Goal: Find specific page/section: Find specific page/section

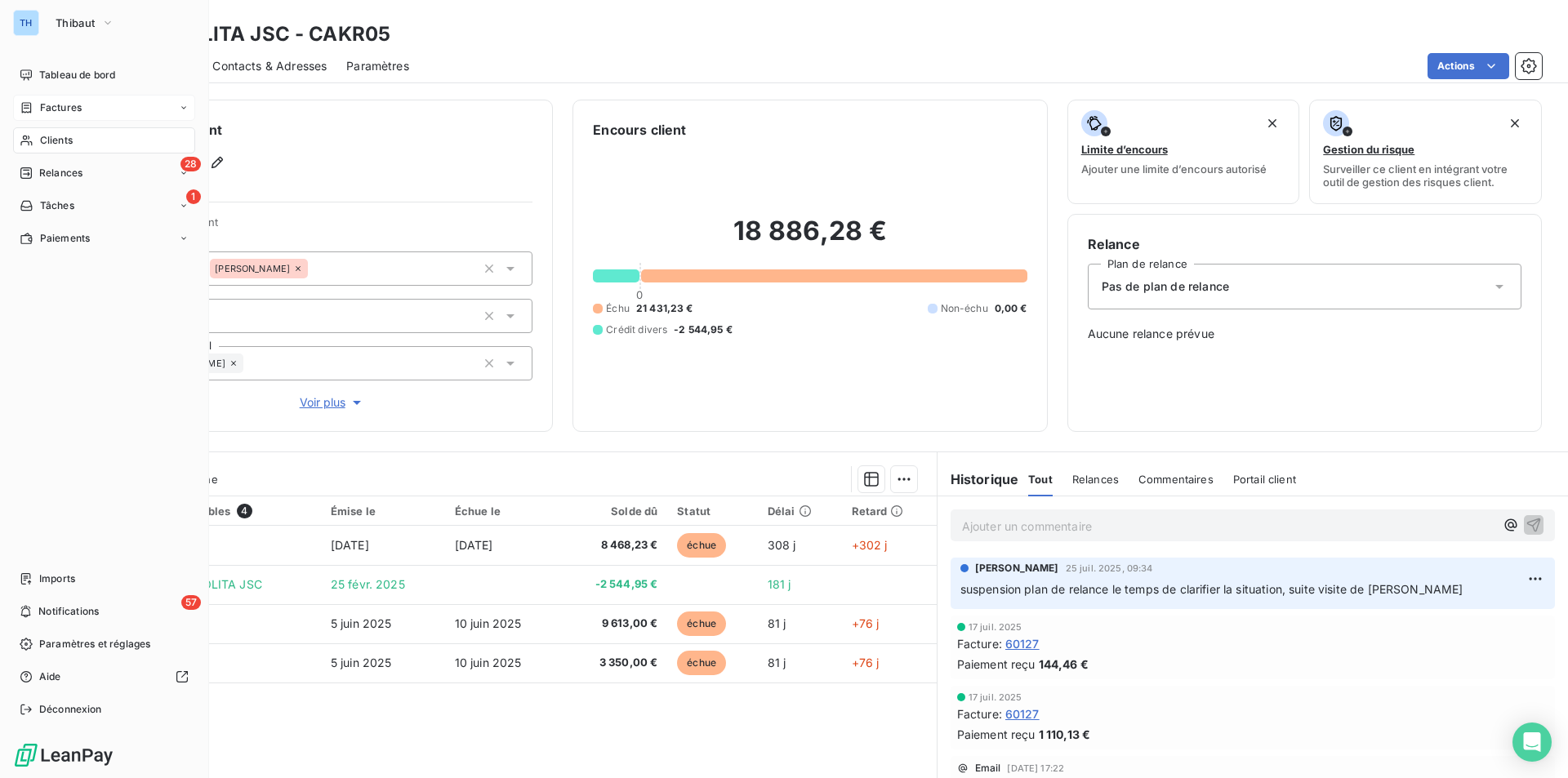
click at [70, 104] on span "Factures" at bounding box center [61, 108] width 41 height 15
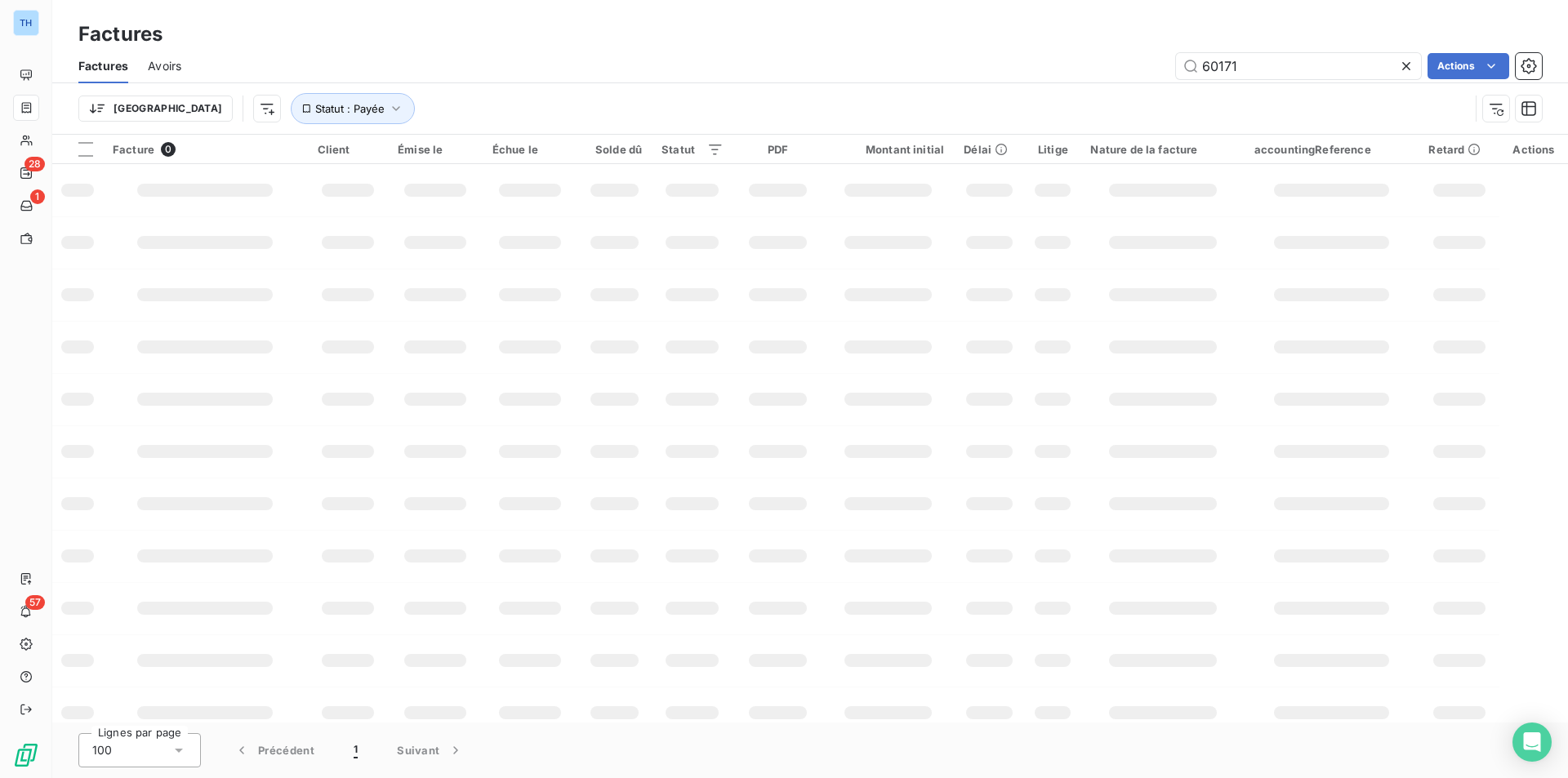
drag, startPoint x: 1246, startPoint y: 67, endPoint x: 1101, endPoint y: 75, distance: 145.2
click at [1104, 75] on div "60171 Actions" at bounding box center [871, 67] width 1342 height 26
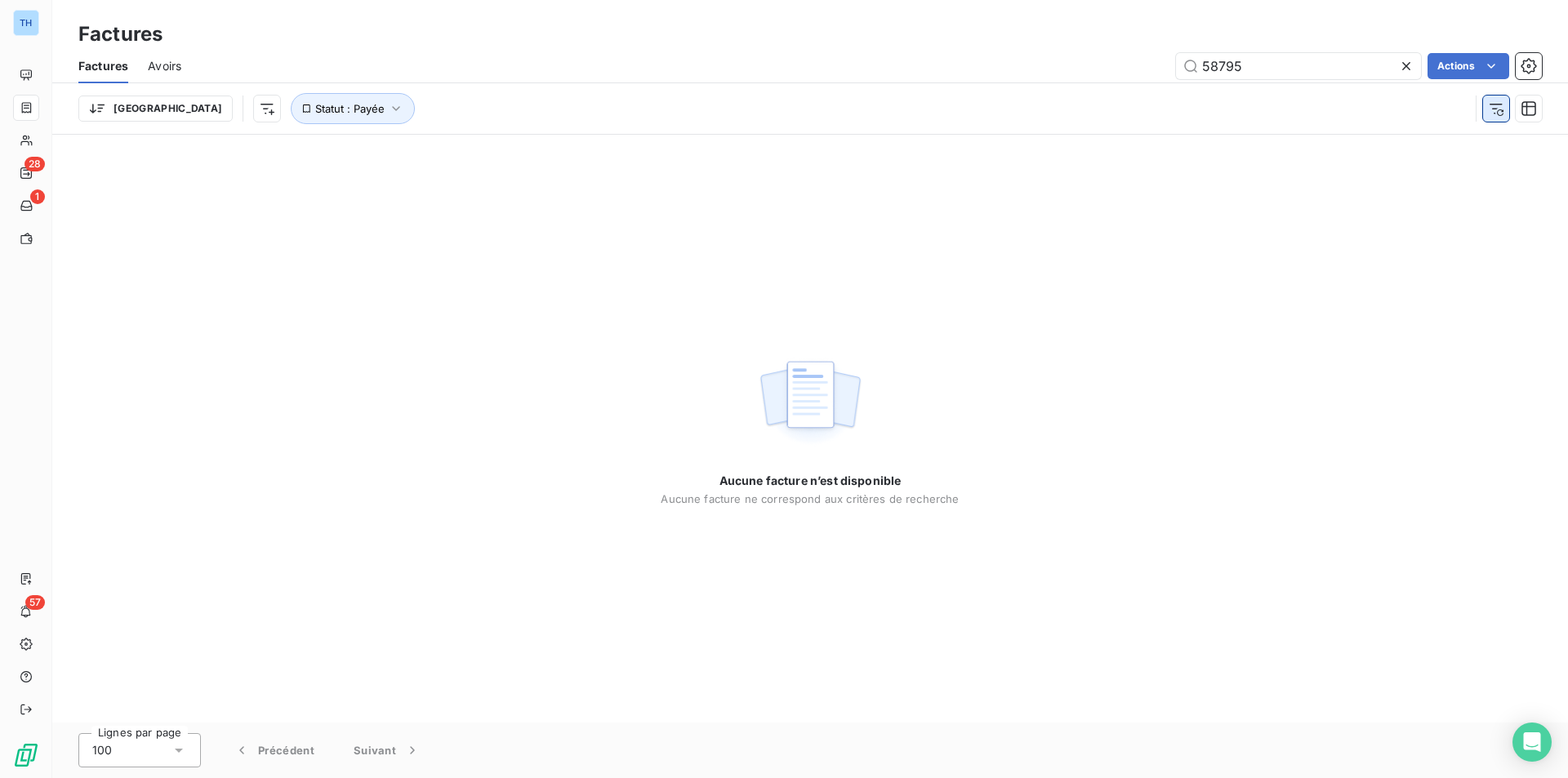
click at [1501, 113] on icon "button" at bounding box center [1496, 108] width 16 height 16
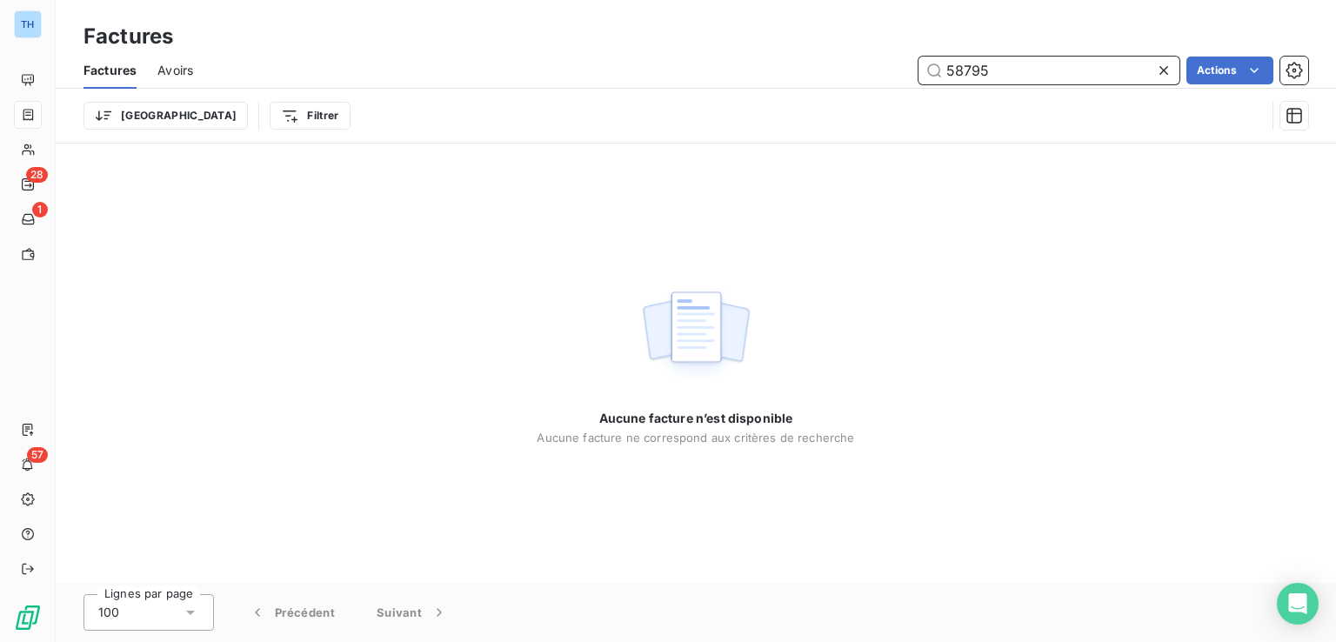
drag, startPoint x: 1005, startPoint y: 70, endPoint x: 793, endPoint y: 60, distance: 212.5
click at [793, 60] on div "58795 Actions" at bounding box center [761, 71] width 1094 height 28
type input "58032"
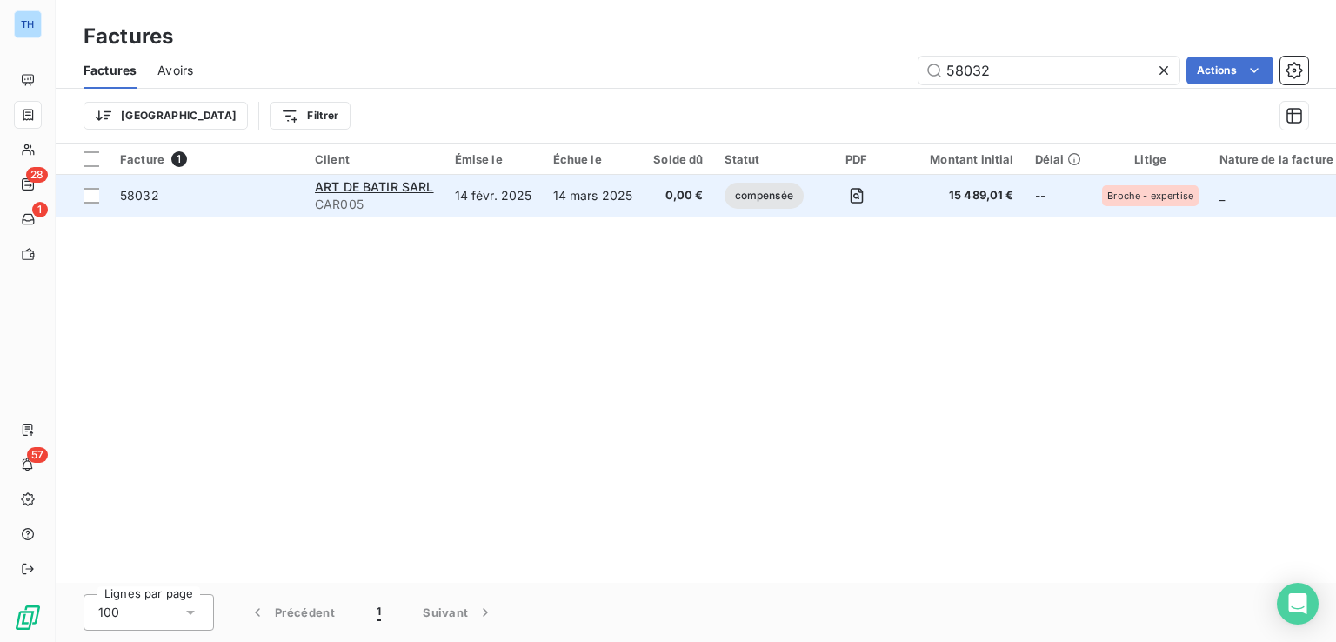
click at [586, 209] on td "14 mars 2025" at bounding box center [593, 196] width 101 height 42
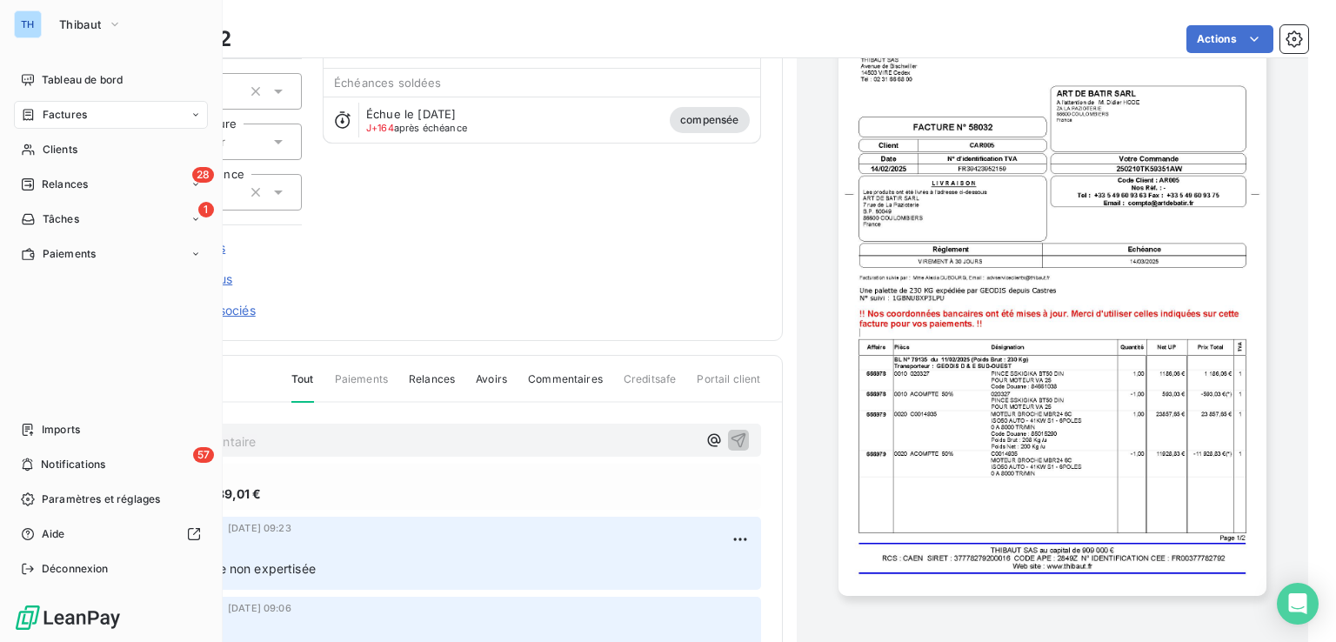
drag, startPoint x: 61, startPoint y: 111, endPoint x: 209, endPoint y: 107, distance: 148.0
click at [61, 111] on span "Factures" at bounding box center [65, 115] width 44 height 16
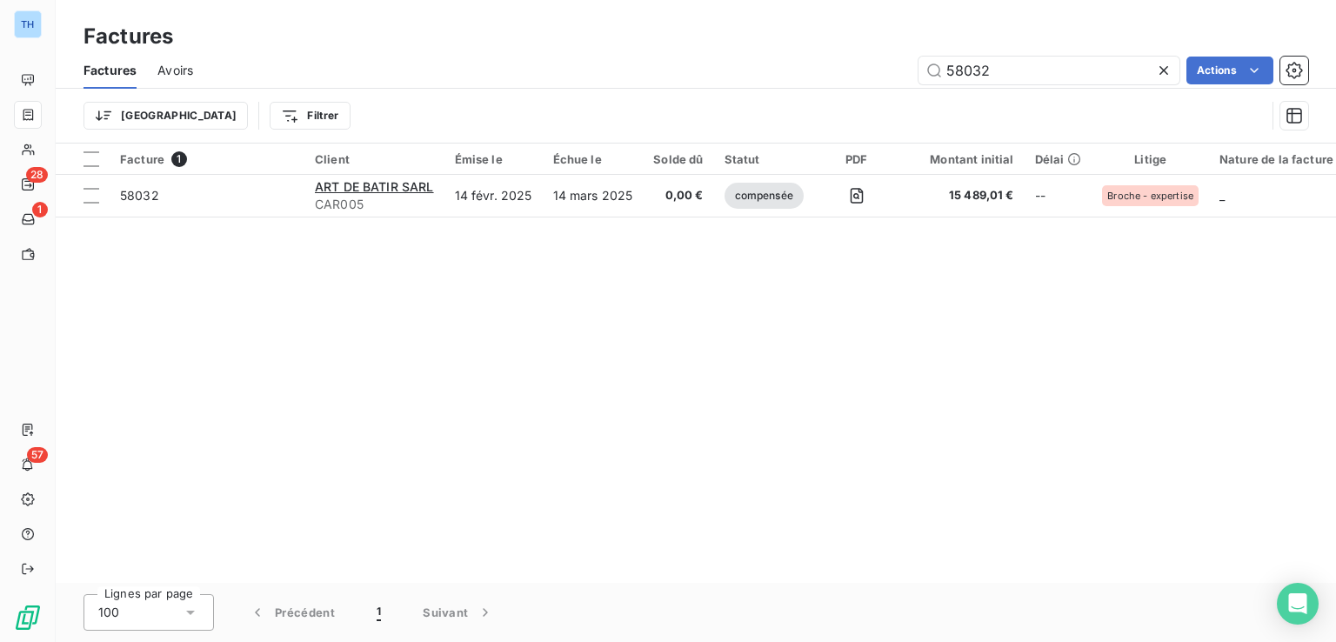
drag, startPoint x: 998, startPoint y: 70, endPoint x: 813, endPoint y: 70, distance: 184.4
click at [828, 70] on div "58032 Actions" at bounding box center [761, 71] width 1094 height 28
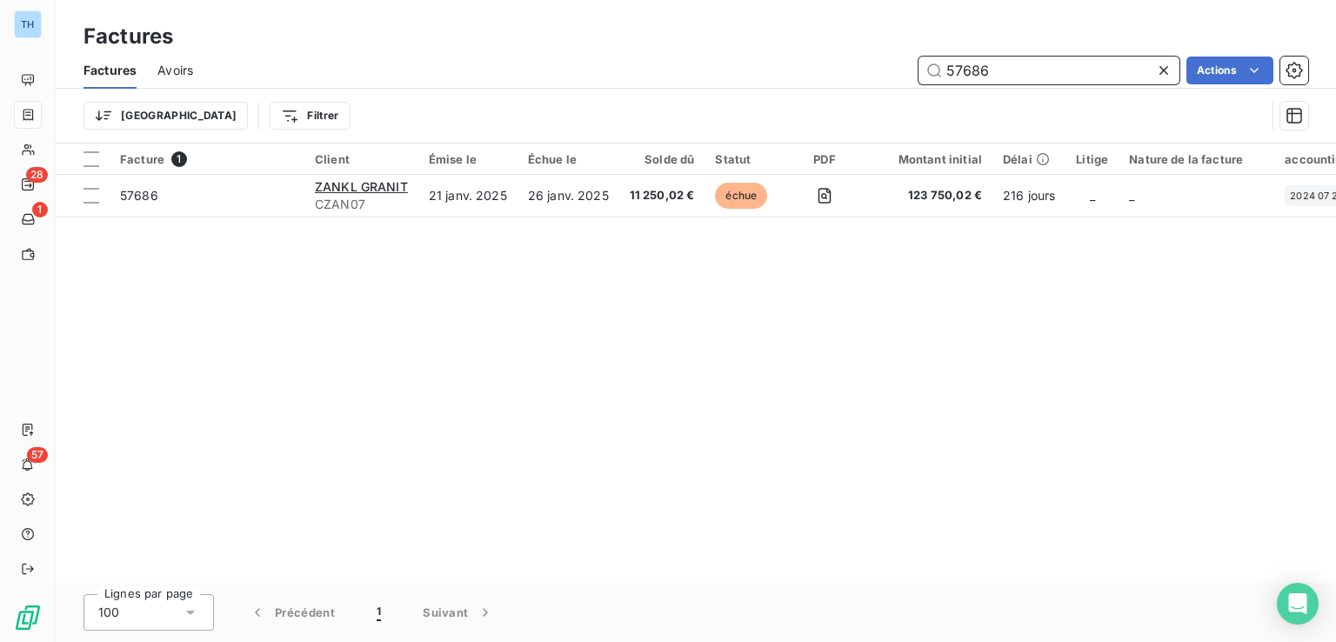
drag, startPoint x: 919, startPoint y: 67, endPoint x: 827, endPoint y: 25, distance: 100.4
click at [882, 65] on div "57686 Actions" at bounding box center [761, 71] width 1094 height 28
type input "58537"
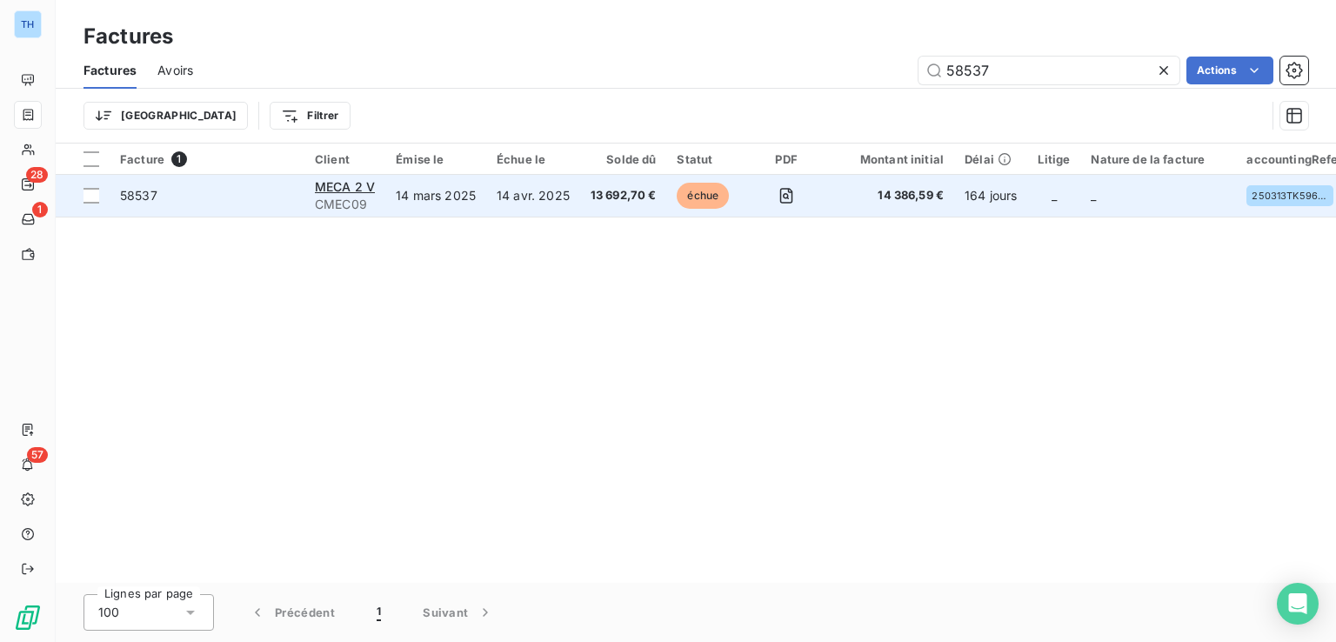
click at [414, 189] on td "14 mars 2025" at bounding box center [435, 196] width 101 height 42
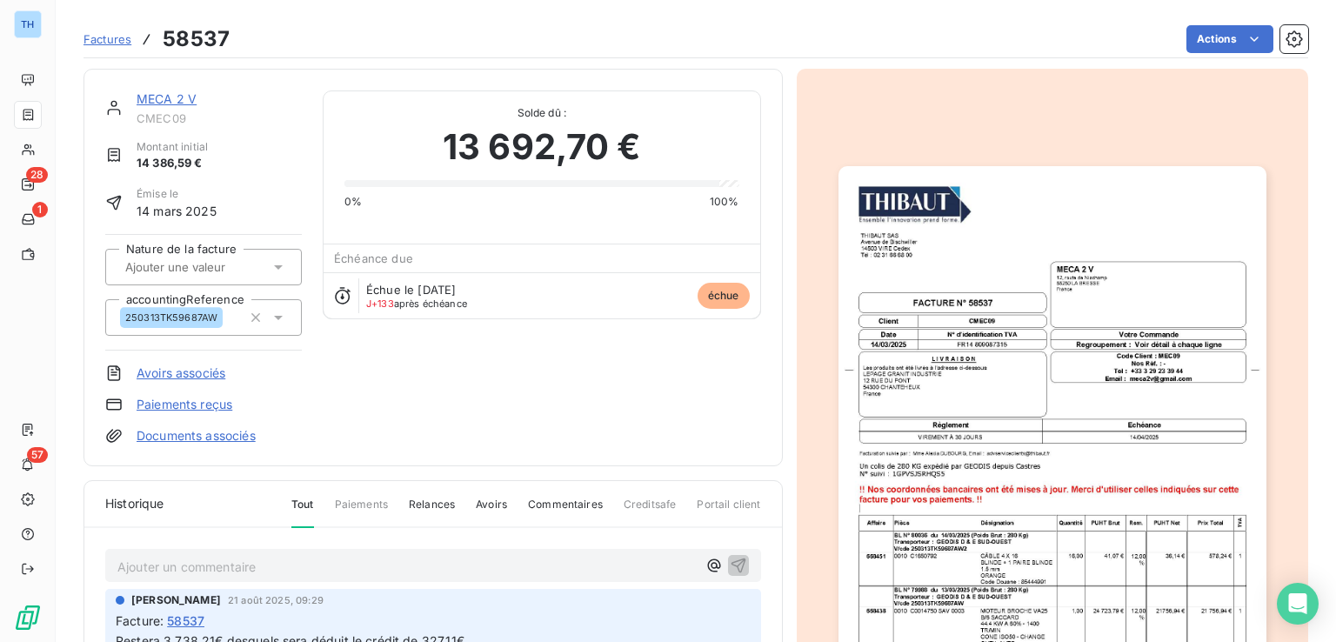
scroll to position [87, 0]
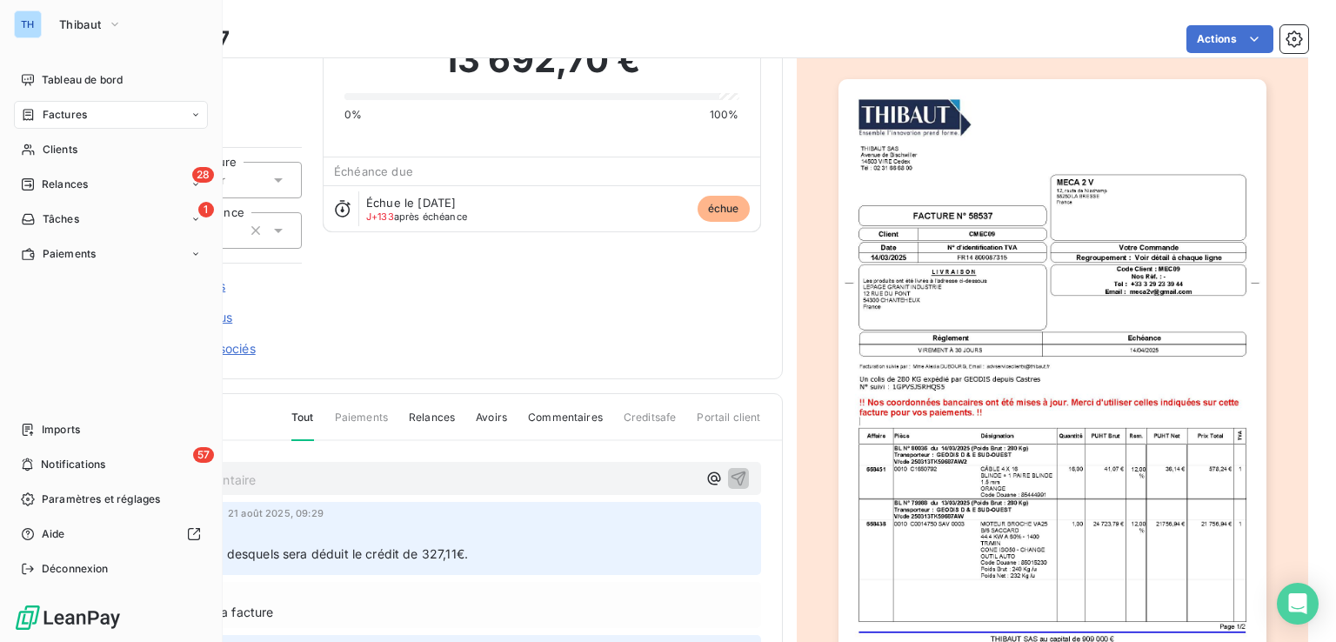
drag, startPoint x: 57, startPoint y: 113, endPoint x: 101, endPoint y: 112, distance: 44.4
click at [57, 113] on span "Factures" at bounding box center [65, 115] width 44 height 16
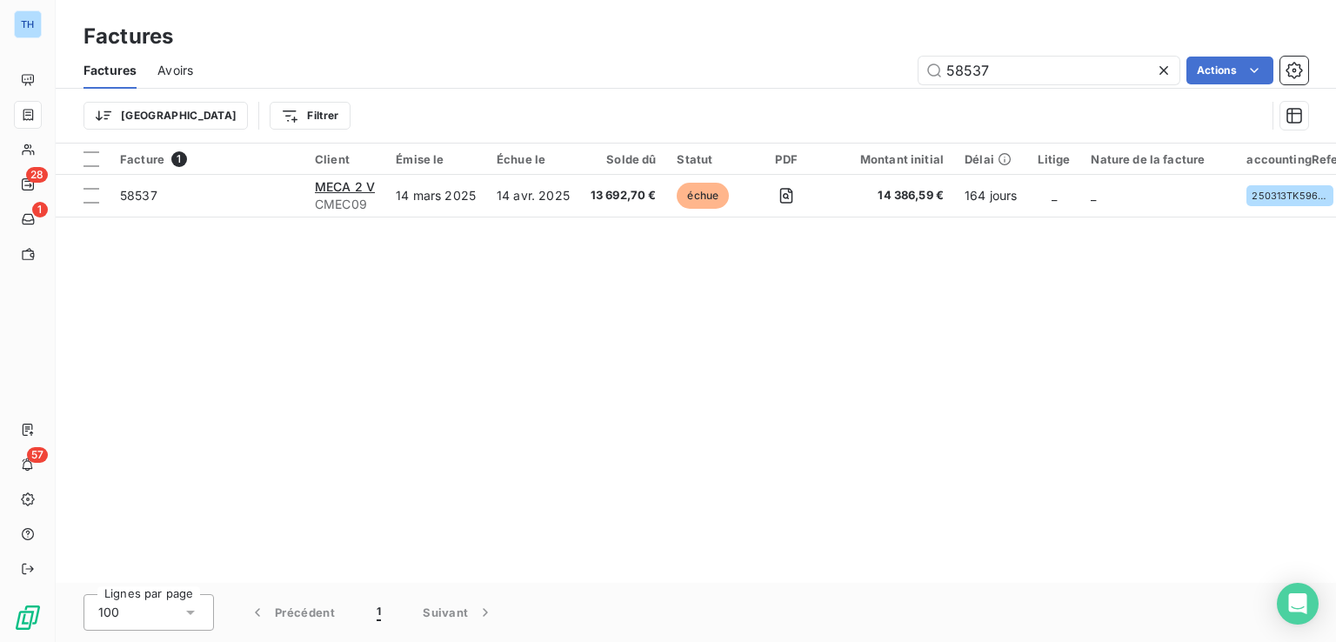
drag, startPoint x: 1014, startPoint y: 71, endPoint x: 793, endPoint y: 67, distance: 221.9
click at [796, 67] on div "58537 Actions" at bounding box center [761, 71] width 1094 height 28
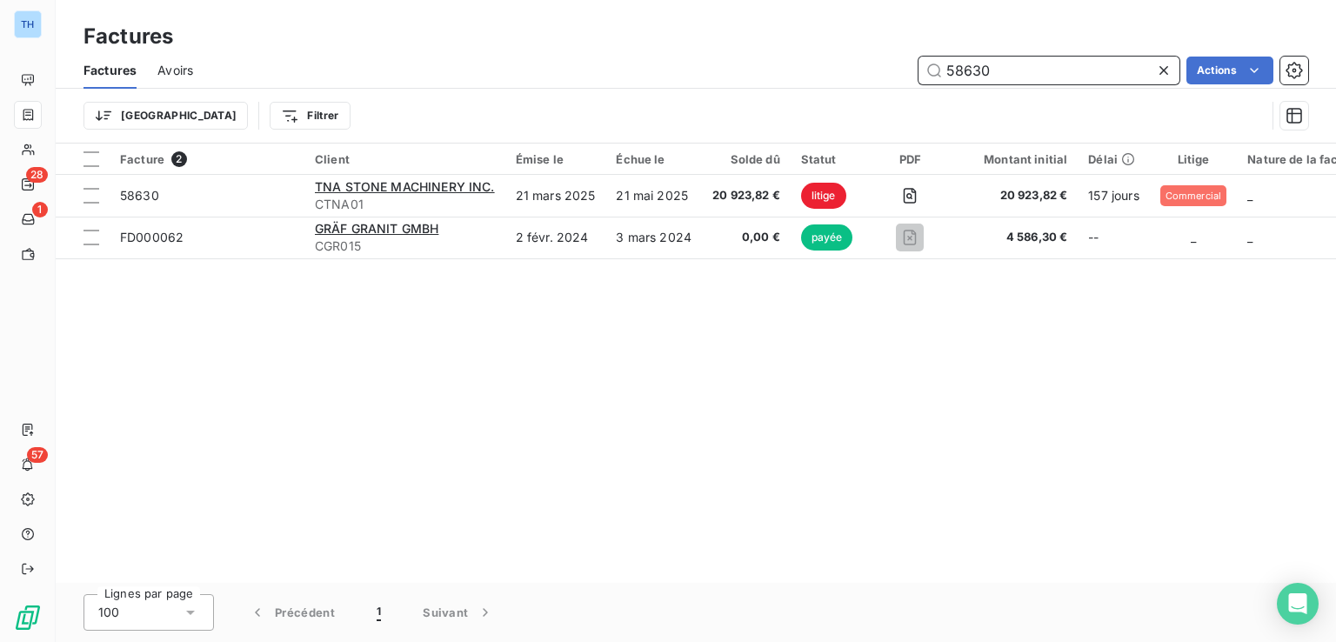
drag, startPoint x: 1010, startPoint y: 67, endPoint x: 887, endPoint y: 62, distance: 122.8
click at [887, 62] on div "58630 Actions" at bounding box center [761, 71] width 1094 height 28
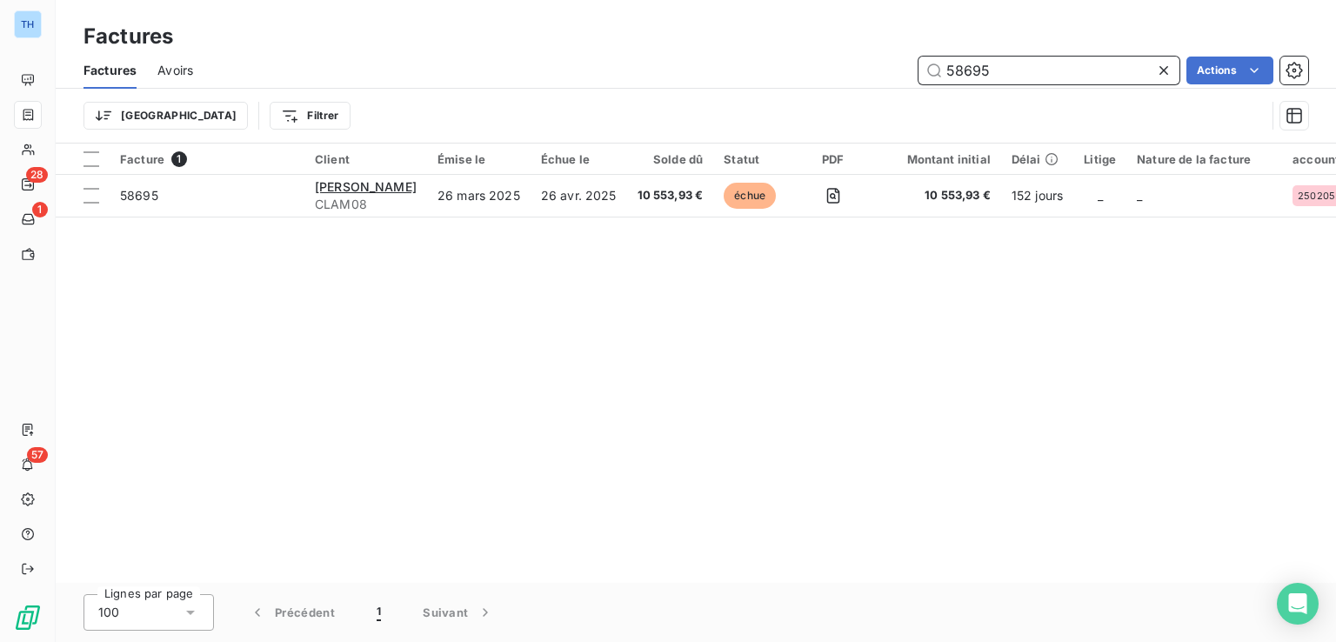
click at [981, 64] on input "58695" at bounding box center [1049, 71] width 261 height 28
type input "5"
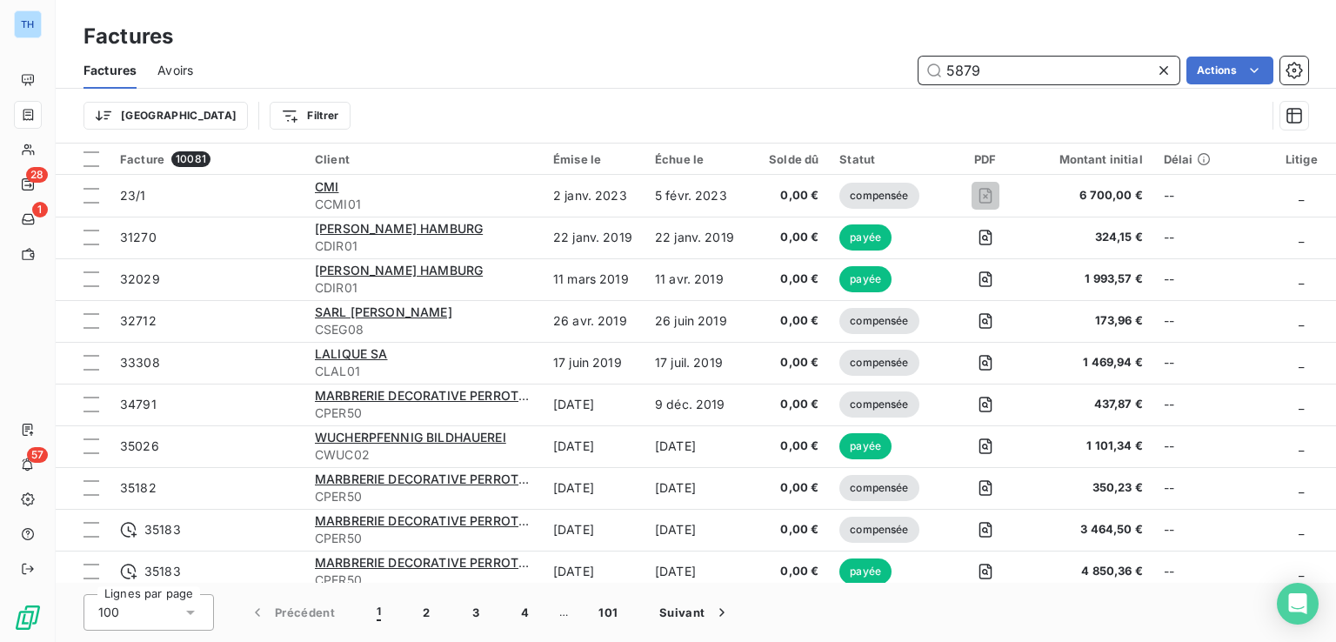
type input "58793"
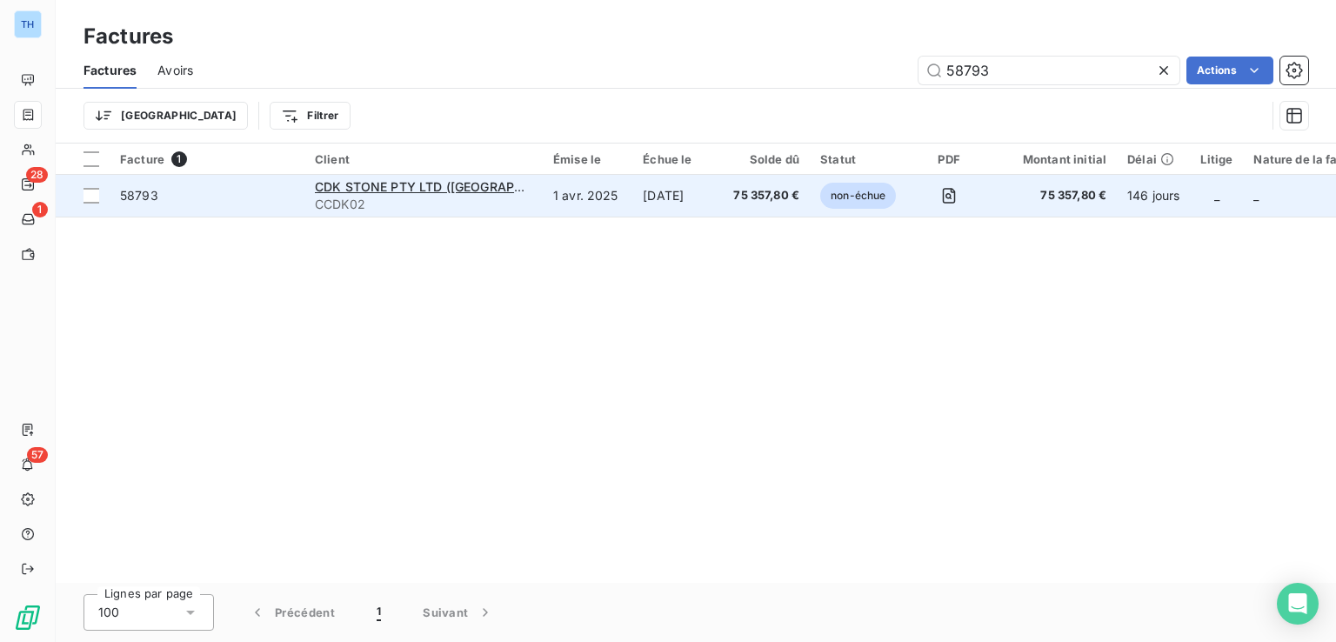
click at [703, 209] on td "28 sept. 2025" at bounding box center [677, 196] width 90 height 42
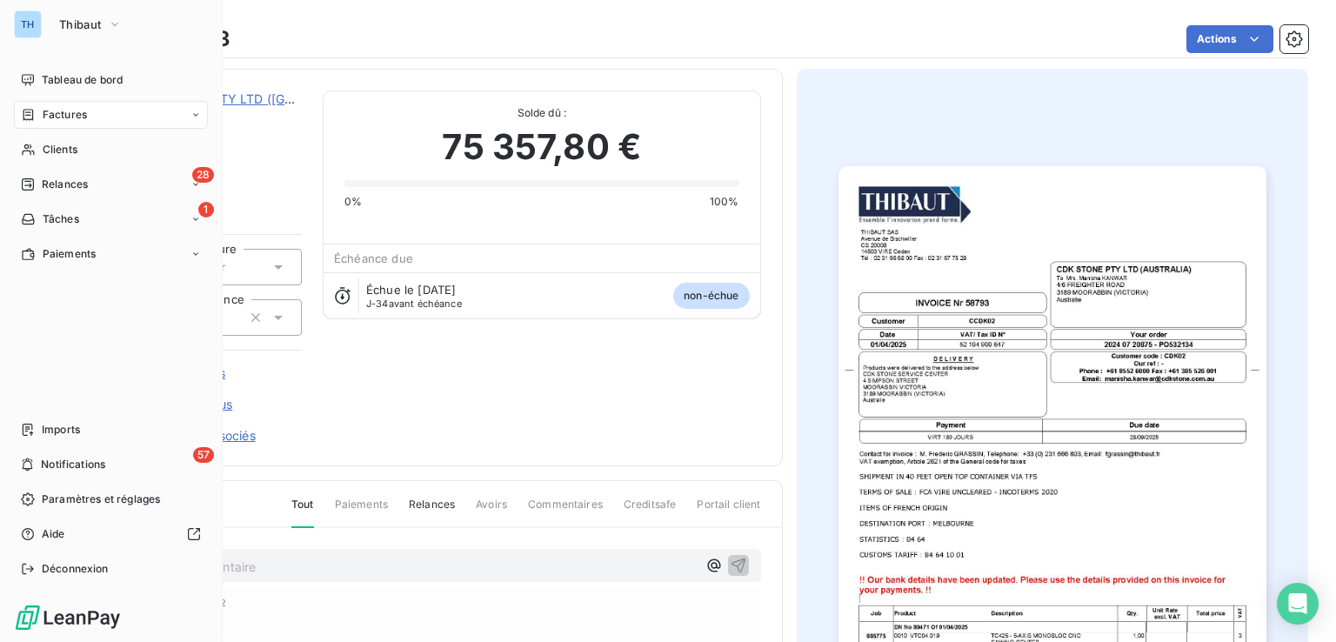
click at [67, 116] on span "Factures" at bounding box center [65, 115] width 44 height 16
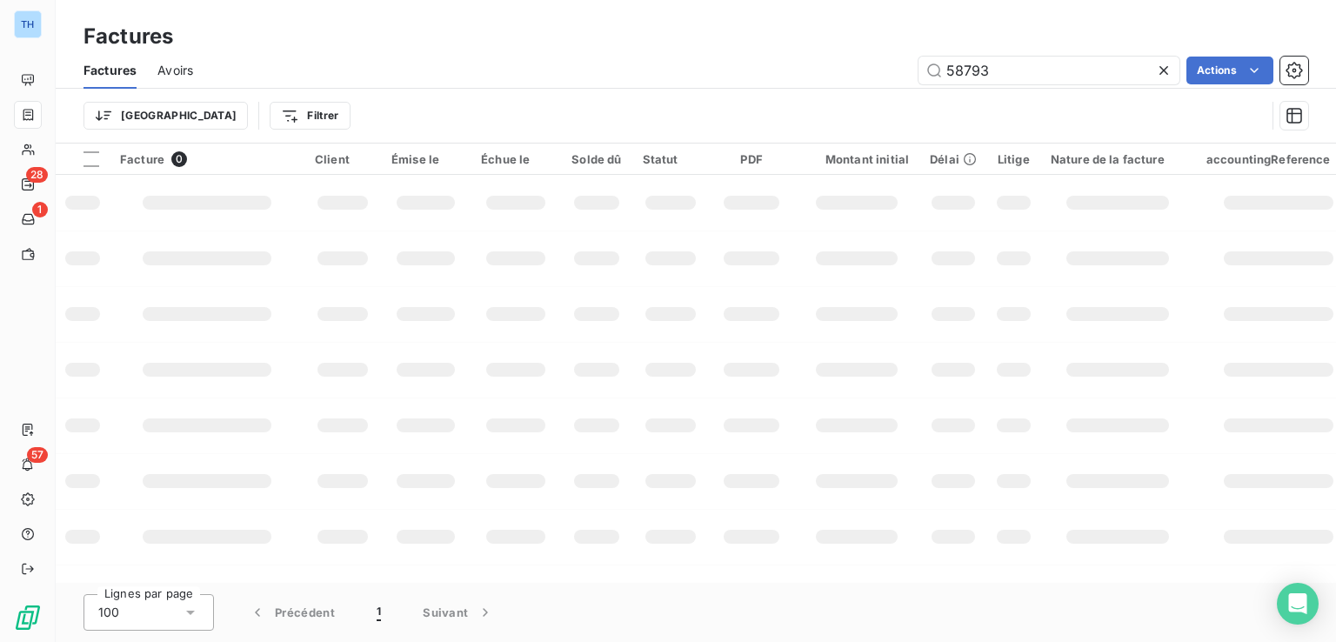
drag, startPoint x: 996, startPoint y: 65, endPoint x: 787, endPoint y: 60, distance: 208.9
click at [834, 64] on div "58793 Actions" at bounding box center [761, 71] width 1094 height 28
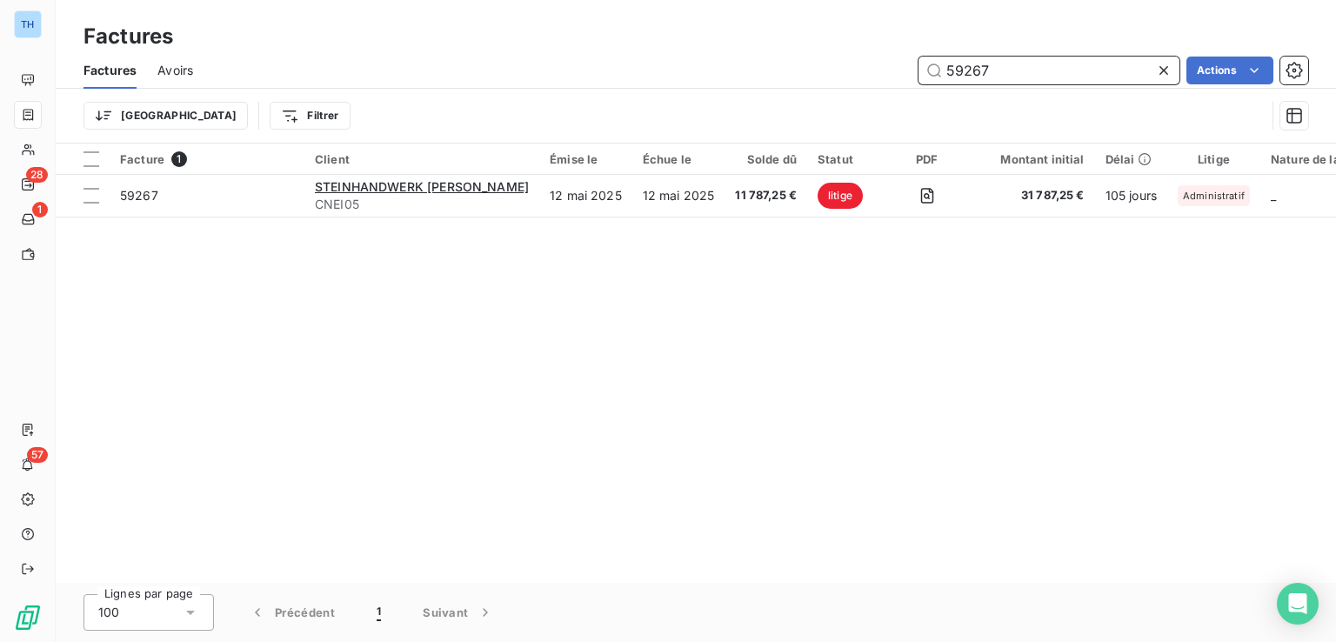
drag, startPoint x: 1002, startPoint y: 73, endPoint x: 823, endPoint y: 54, distance: 180.2
click at [832, 57] on div "59267 Actions" at bounding box center [761, 71] width 1094 height 28
type input "36563"
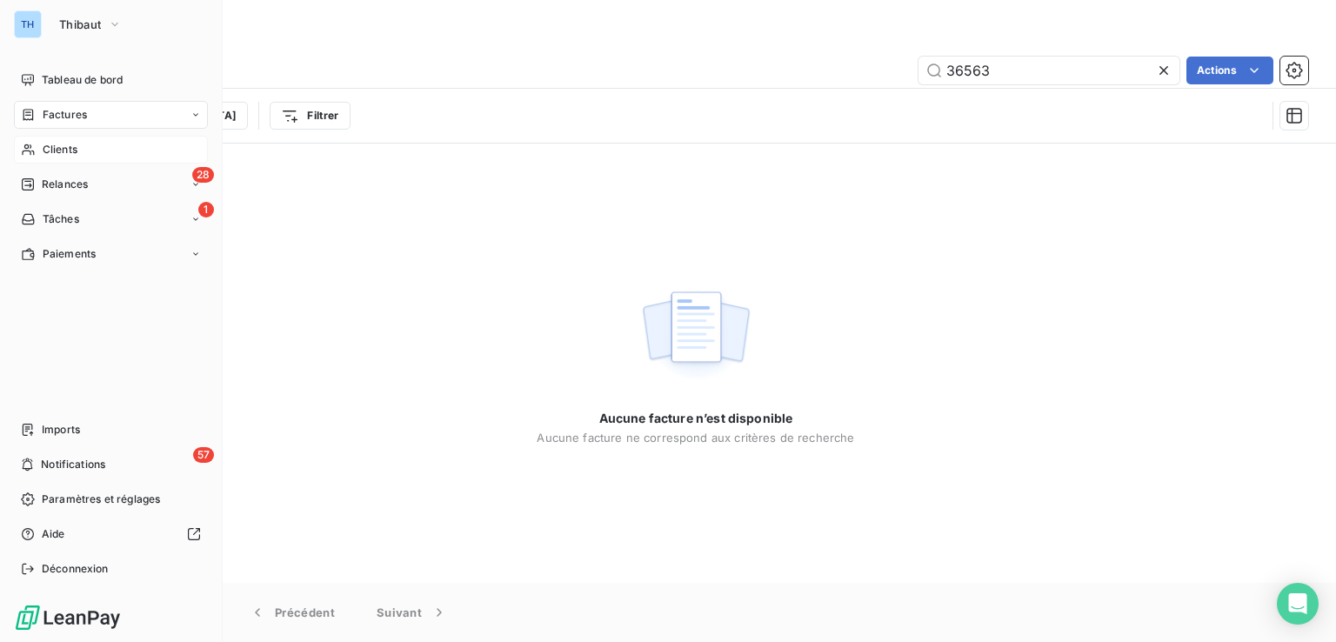
click at [61, 145] on span "Clients" at bounding box center [60, 150] width 35 height 16
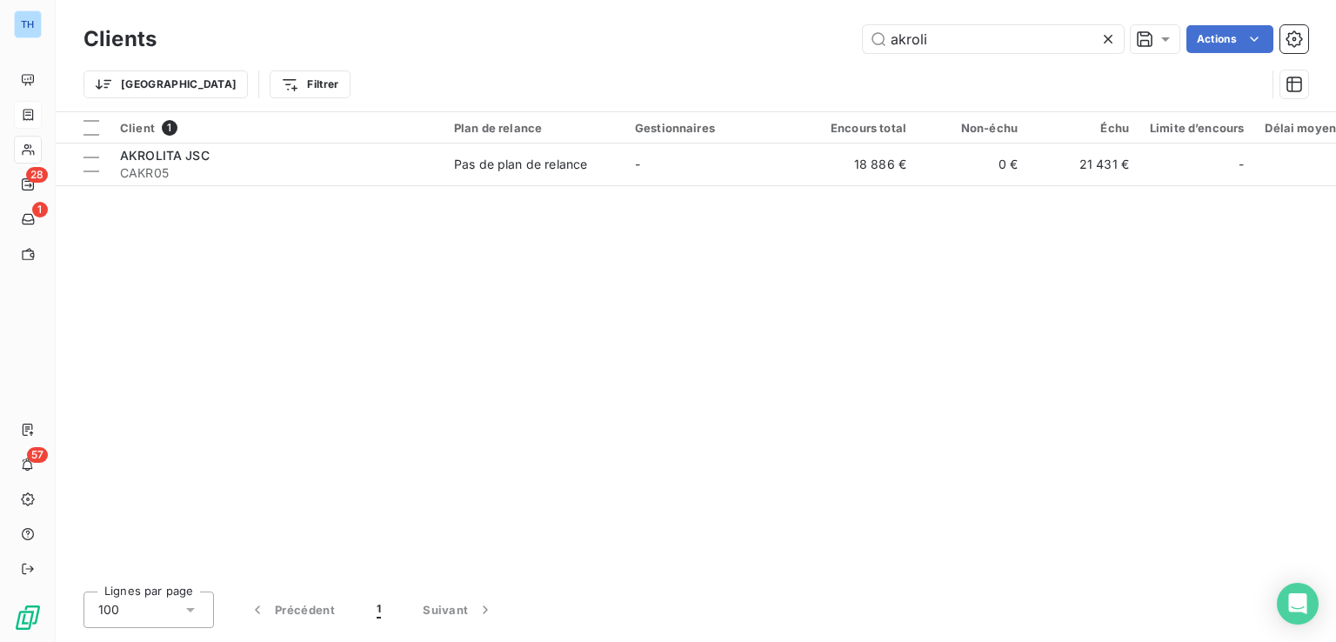
drag, startPoint x: 929, startPoint y: 37, endPoint x: 700, endPoint y: 28, distance: 229.0
click at [706, 25] on div "akroli Actions" at bounding box center [742, 39] width 1131 height 28
type input "gomet"
click at [784, 200] on div "Client 1 Plan de relance Gestionnaires Encours total Non-échu Échu Limite d’enc…" at bounding box center [696, 344] width 1281 height 465
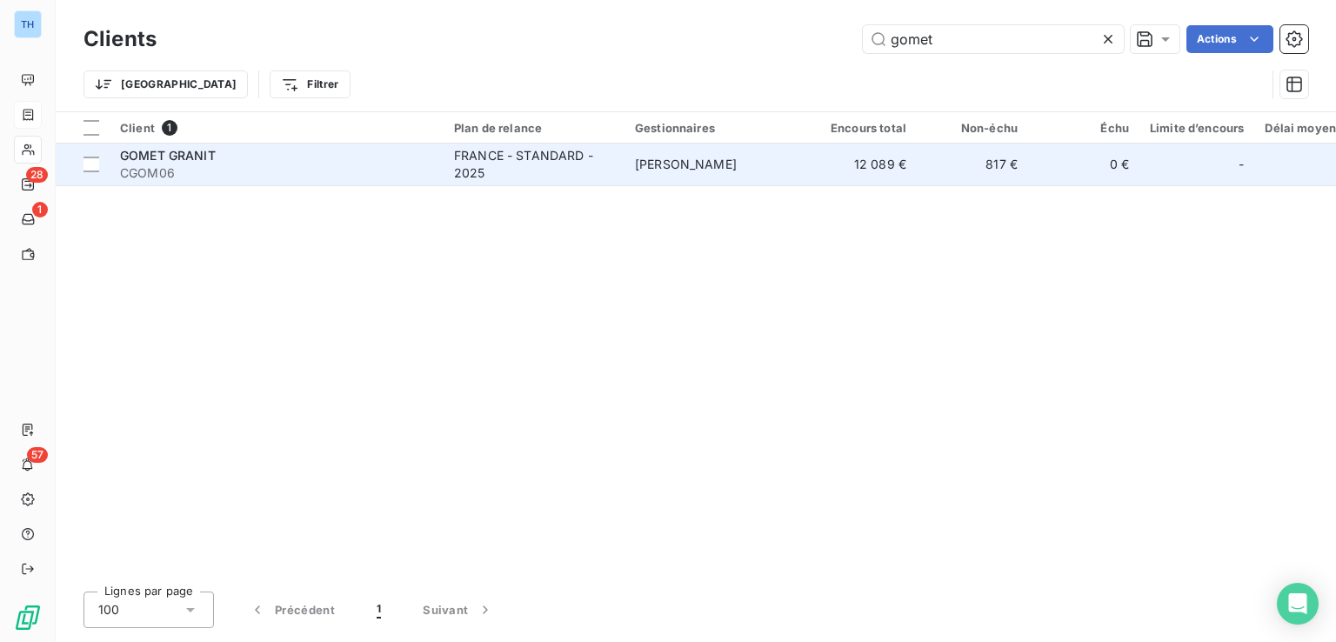
click at [776, 177] on td "Tony MERLIN" at bounding box center [715, 165] width 181 height 42
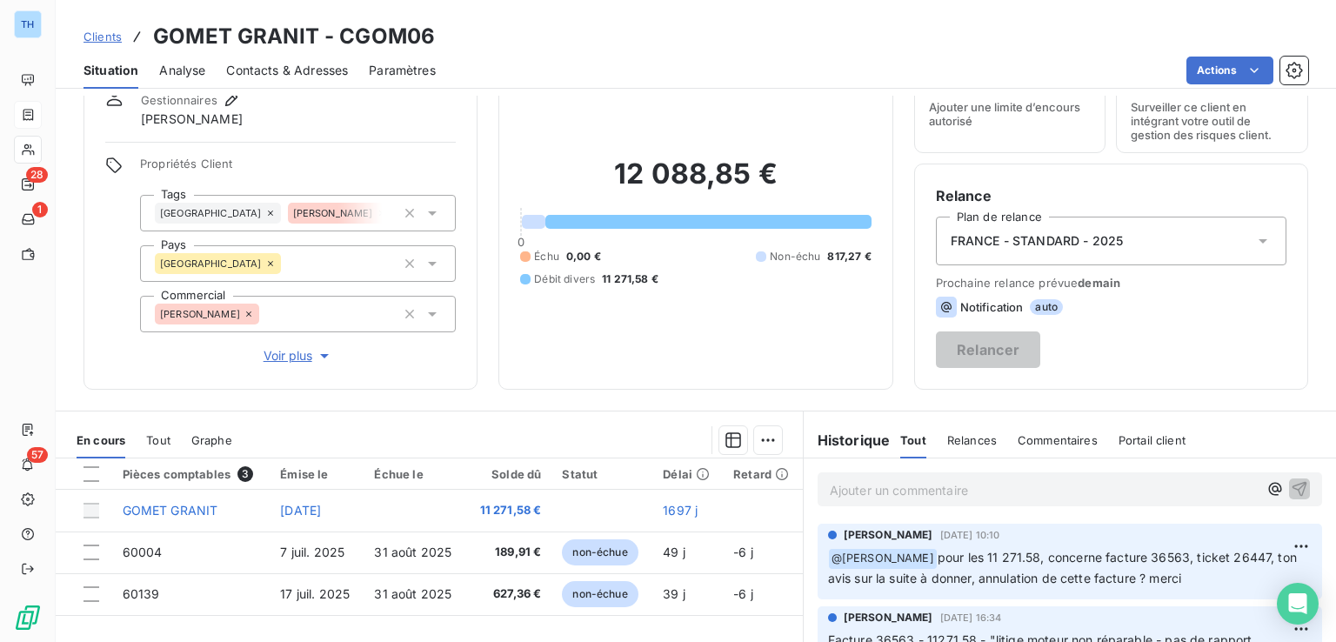
scroll to position [174, 0]
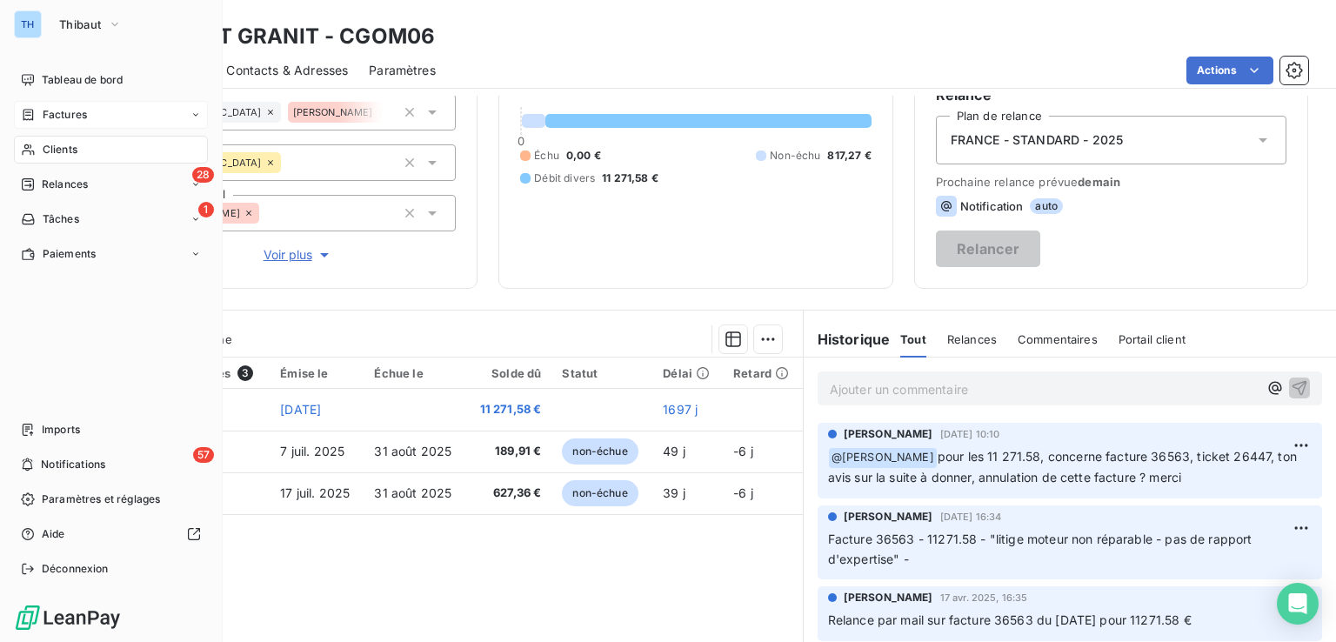
click at [59, 110] on span "Factures" at bounding box center [65, 115] width 44 height 16
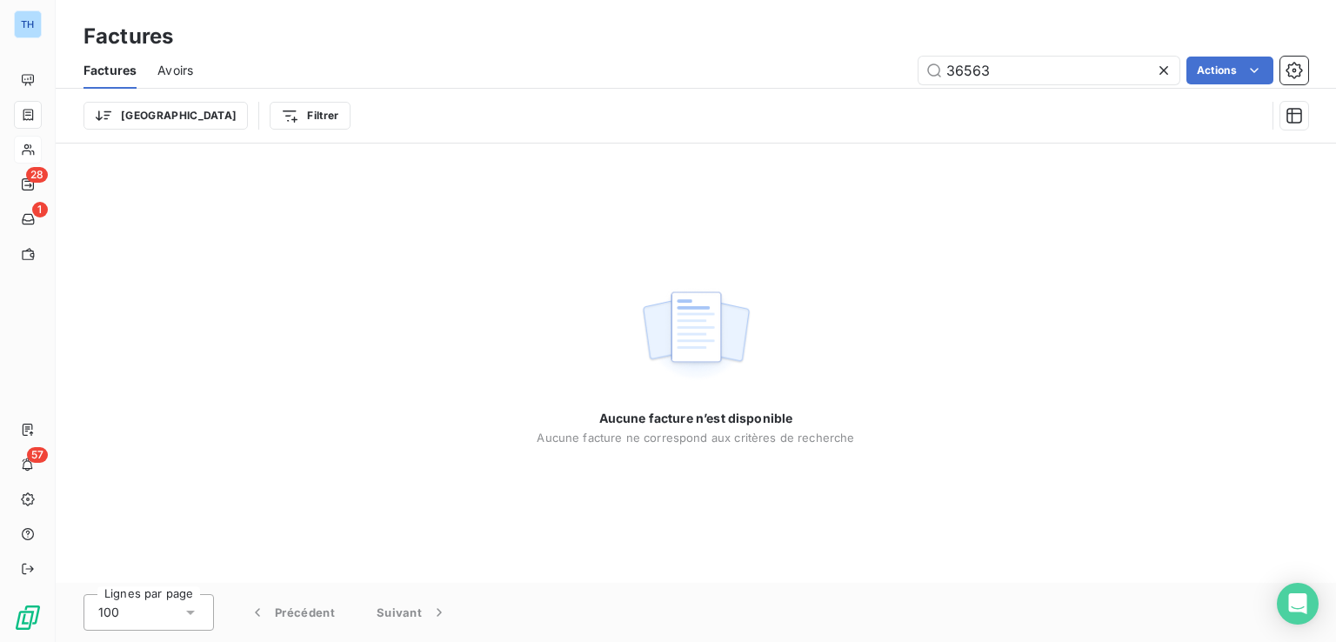
drag, startPoint x: 1034, startPoint y: 69, endPoint x: 771, endPoint y: 70, distance: 263.6
click at [777, 70] on div "36563 Actions" at bounding box center [761, 71] width 1094 height 28
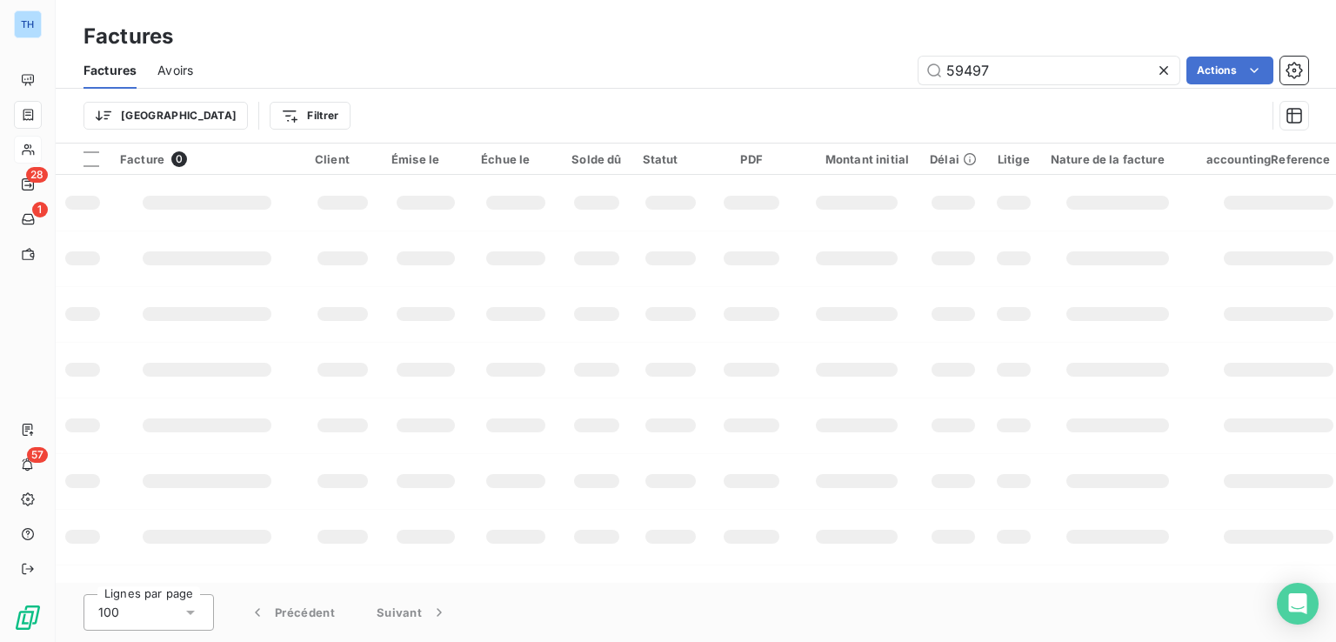
type input "59497"
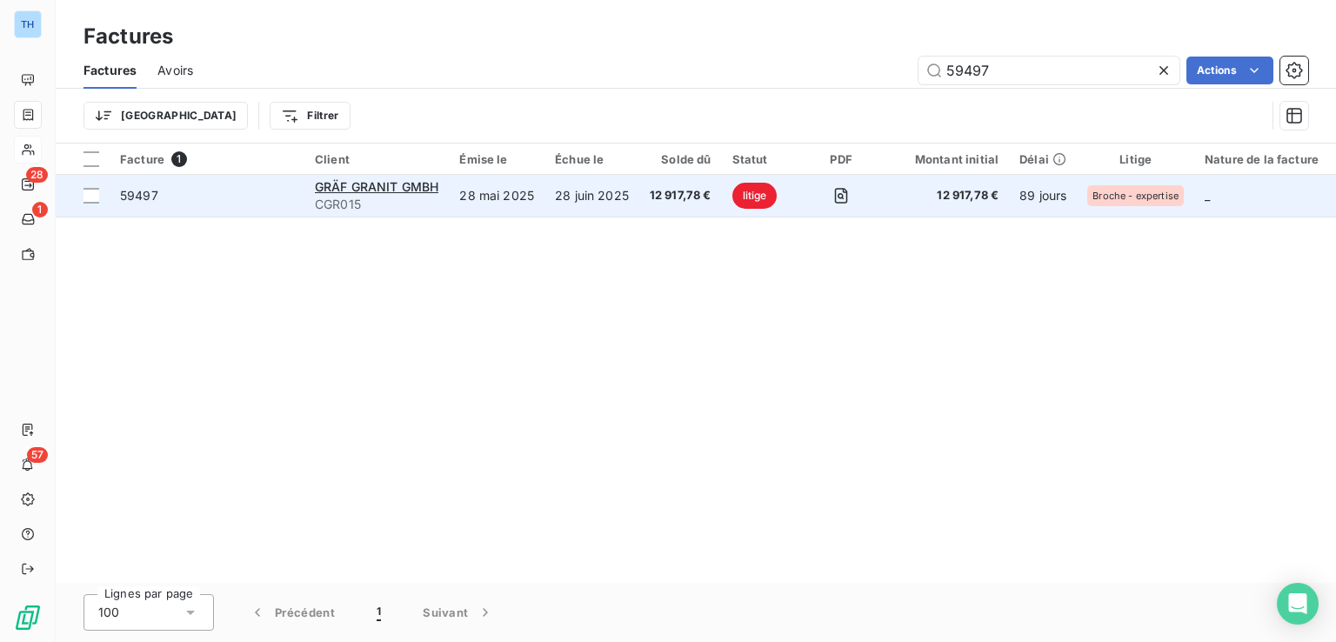
click at [567, 193] on td "28 juin 2025" at bounding box center [592, 196] width 95 height 42
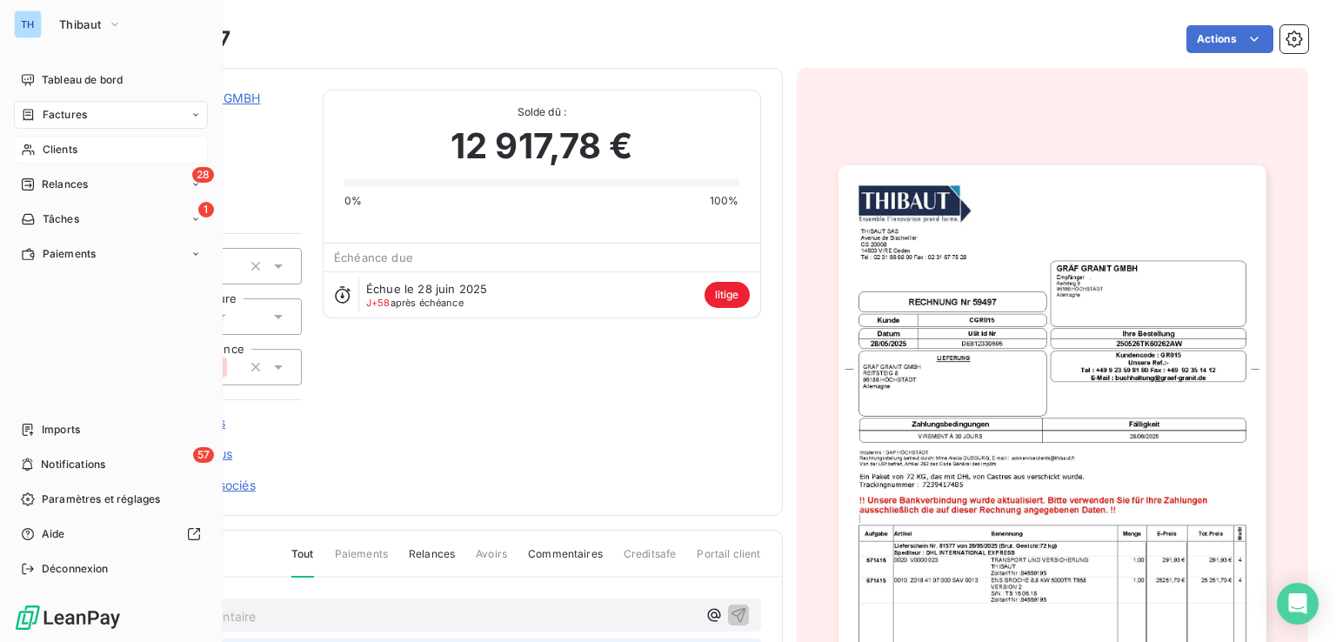
click at [63, 114] on span "Factures" at bounding box center [65, 115] width 44 height 16
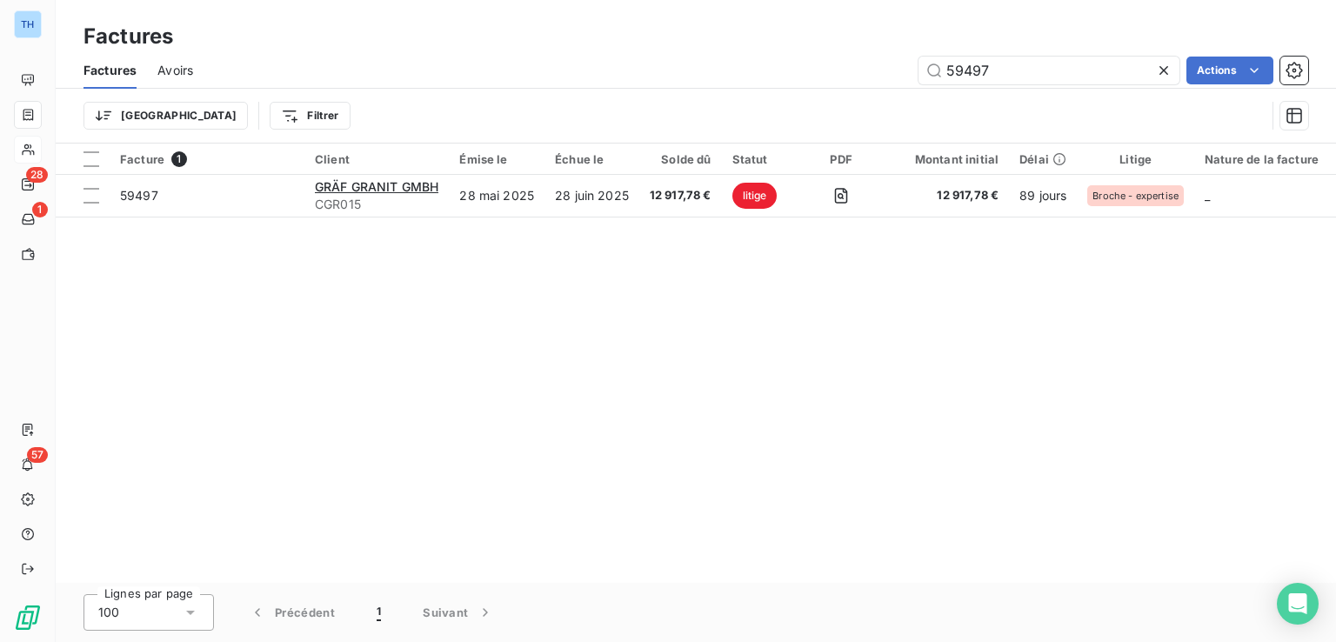
drag, startPoint x: 944, startPoint y: 53, endPoint x: 726, endPoint y: 36, distance: 218.2
click at [825, 52] on div "Factures Avoirs 59497 Actions" at bounding box center [696, 70] width 1281 height 37
type input "60055"
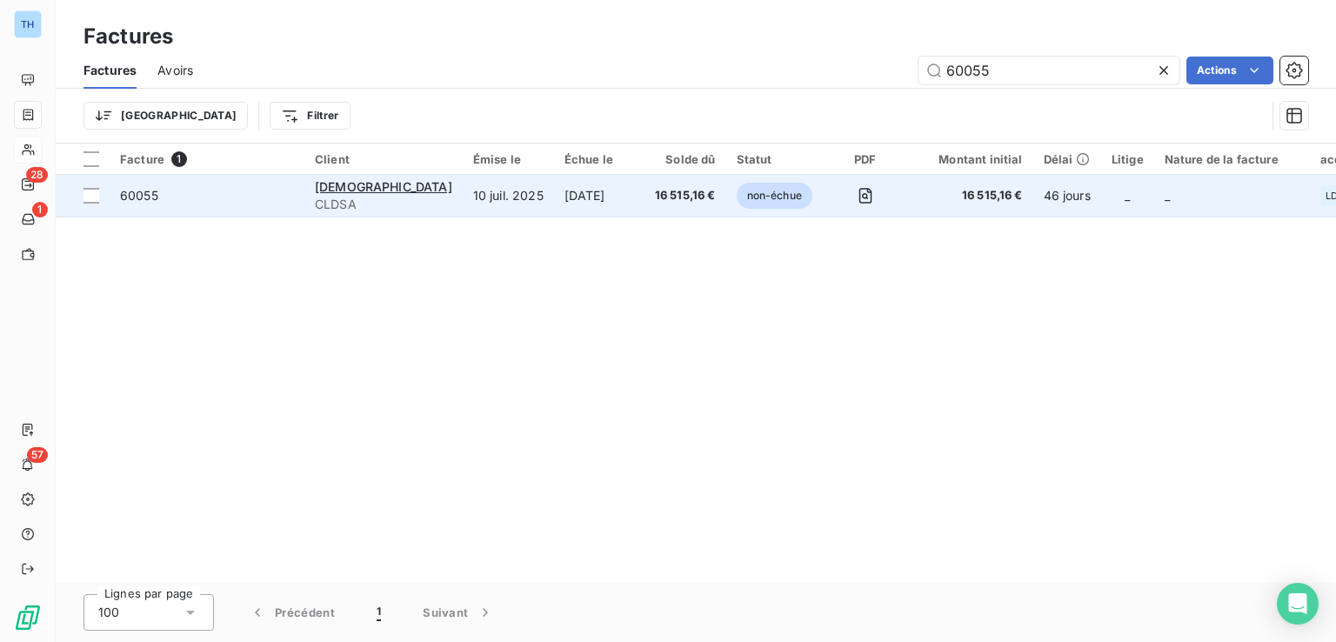
click at [560, 197] on td "30 sept. 2025" at bounding box center [599, 196] width 90 height 42
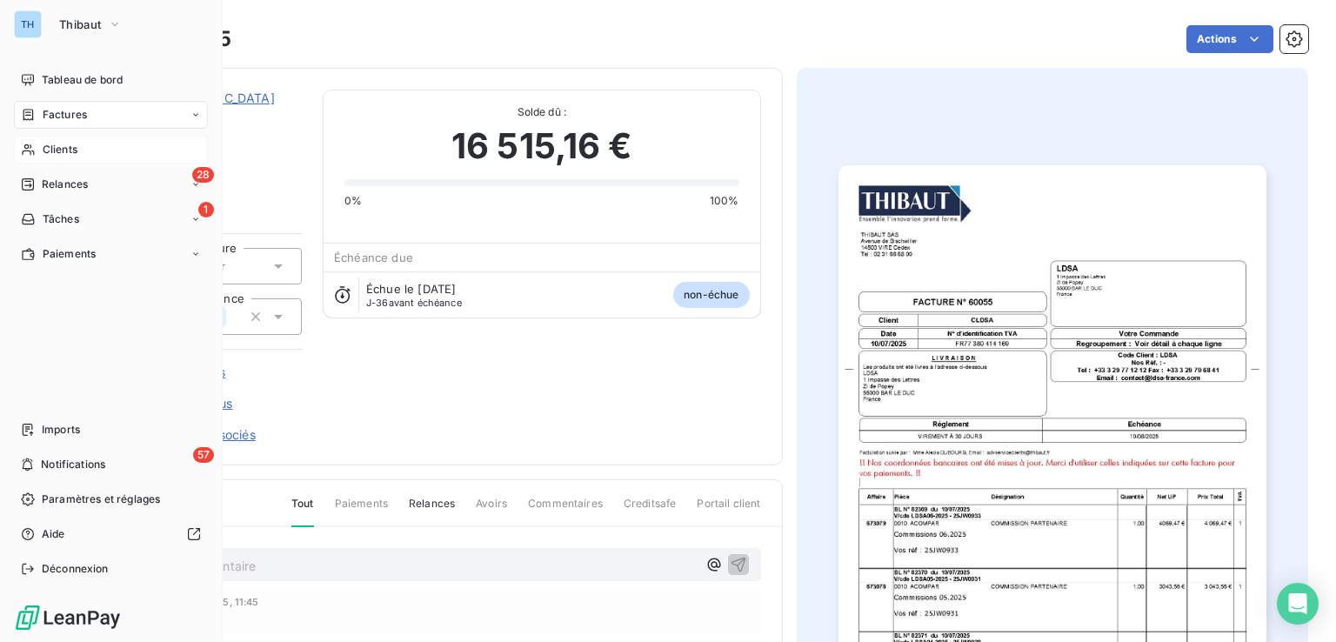
click at [63, 111] on span "Factures" at bounding box center [65, 115] width 44 height 16
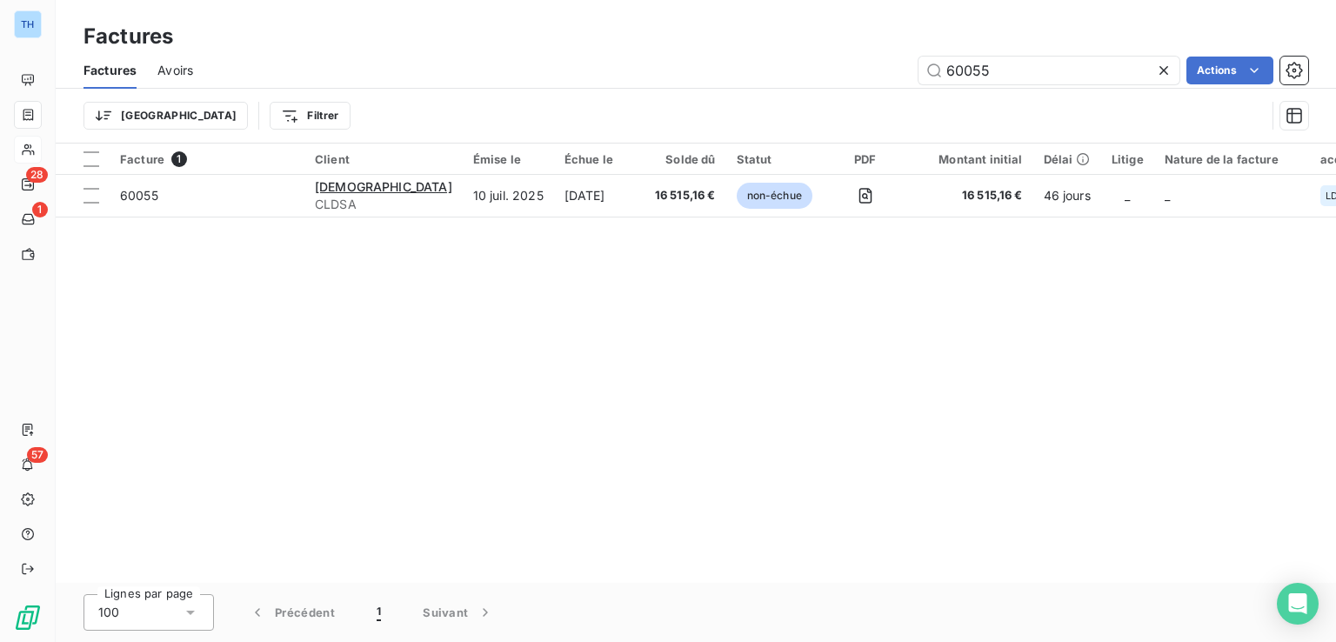
drag, startPoint x: 1016, startPoint y: 67, endPoint x: 834, endPoint y: 57, distance: 182.1
click at [845, 60] on div "60055 Actions" at bounding box center [761, 71] width 1094 height 28
type input "60107"
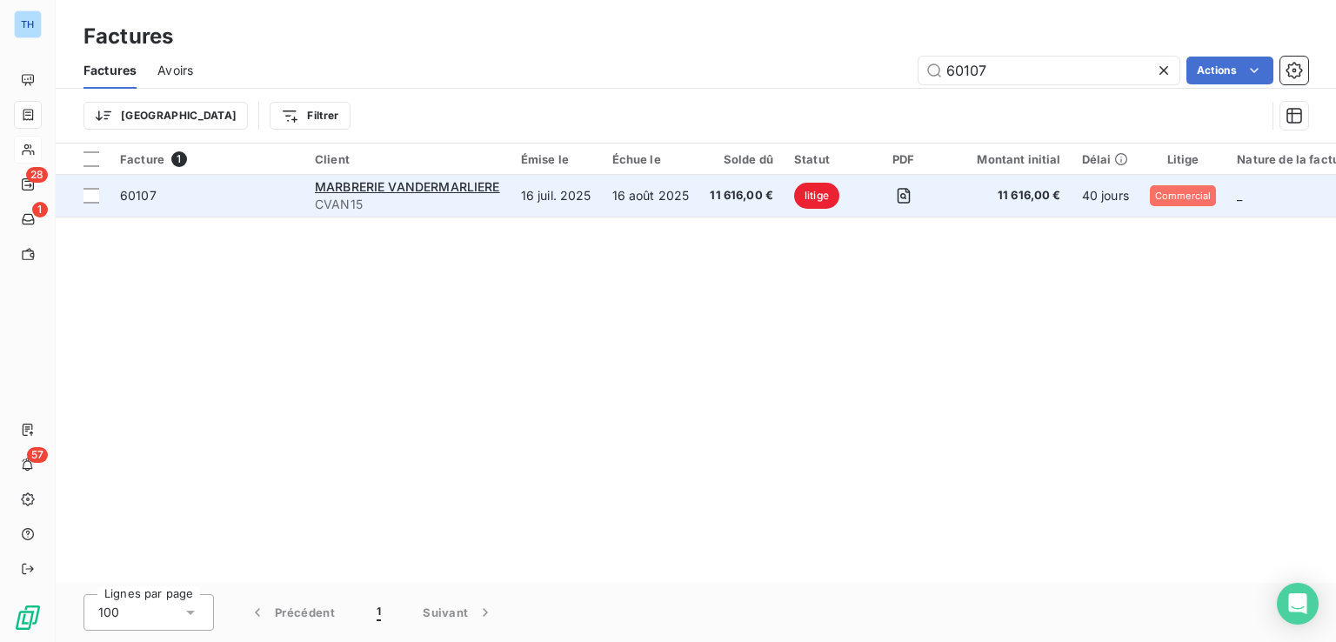
click at [695, 191] on td "16 août 2025" at bounding box center [651, 196] width 98 height 42
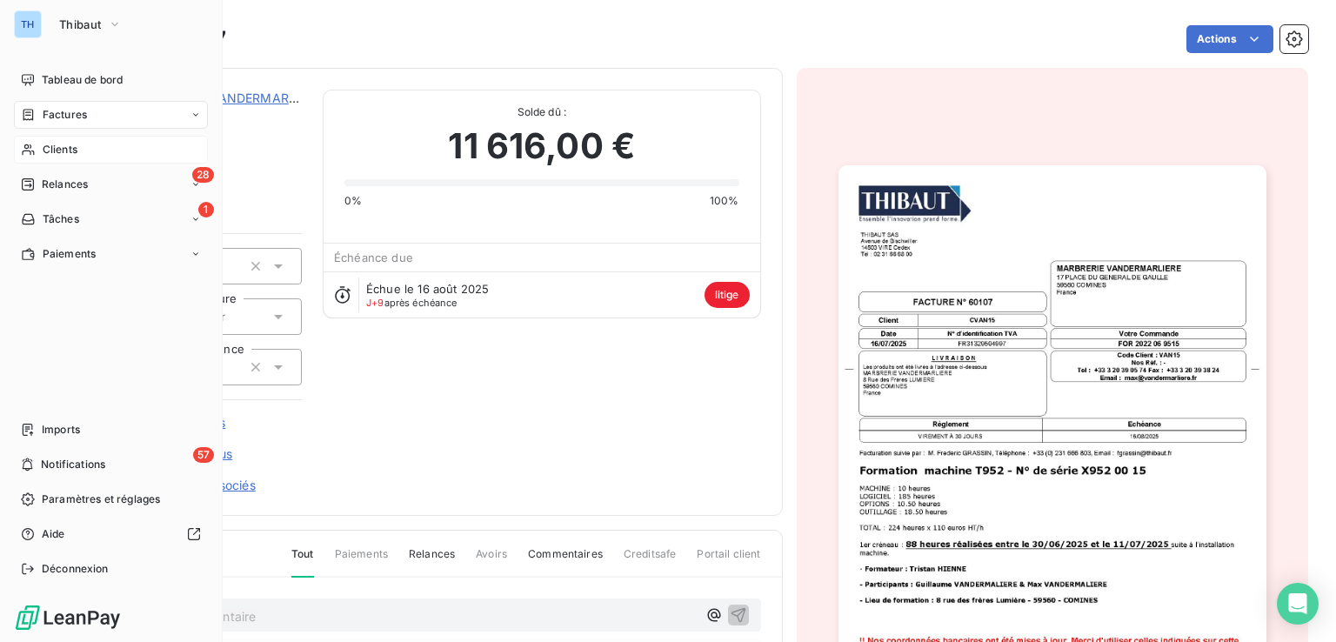
click at [49, 116] on span "Factures" at bounding box center [65, 115] width 44 height 16
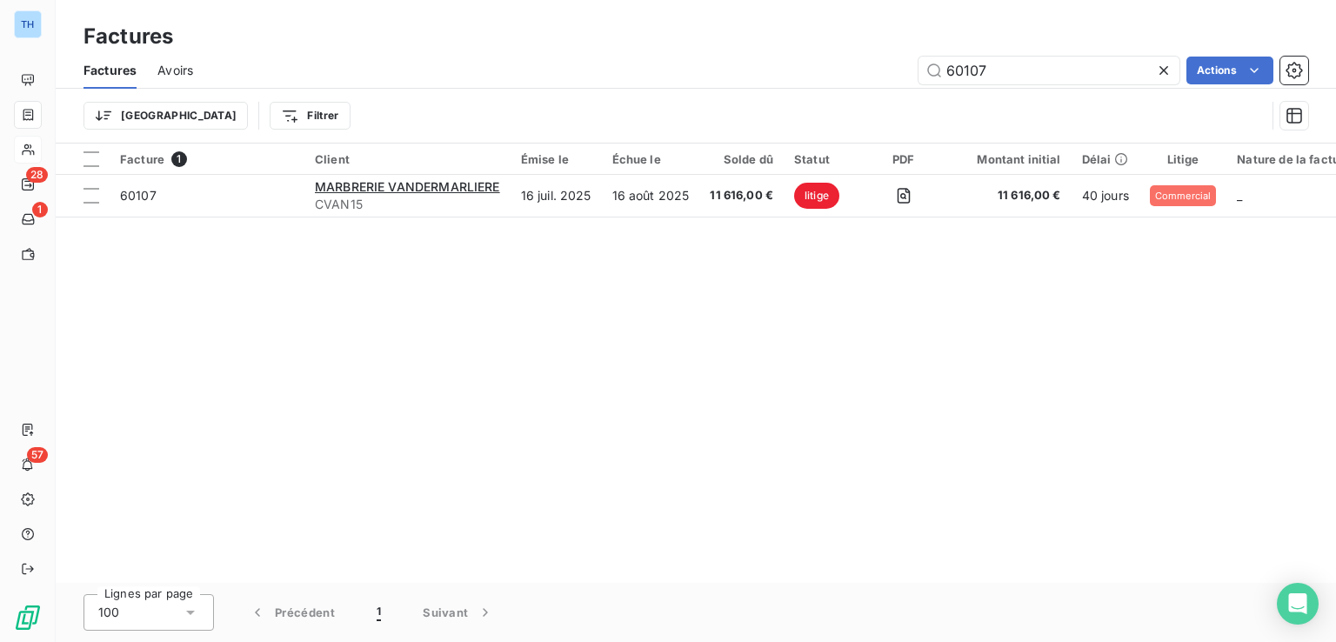
drag, startPoint x: 1001, startPoint y: 73, endPoint x: 847, endPoint y: 57, distance: 154.9
click at [849, 57] on div "60107 Actions" at bounding box center [761, 71] width 1094 height 28
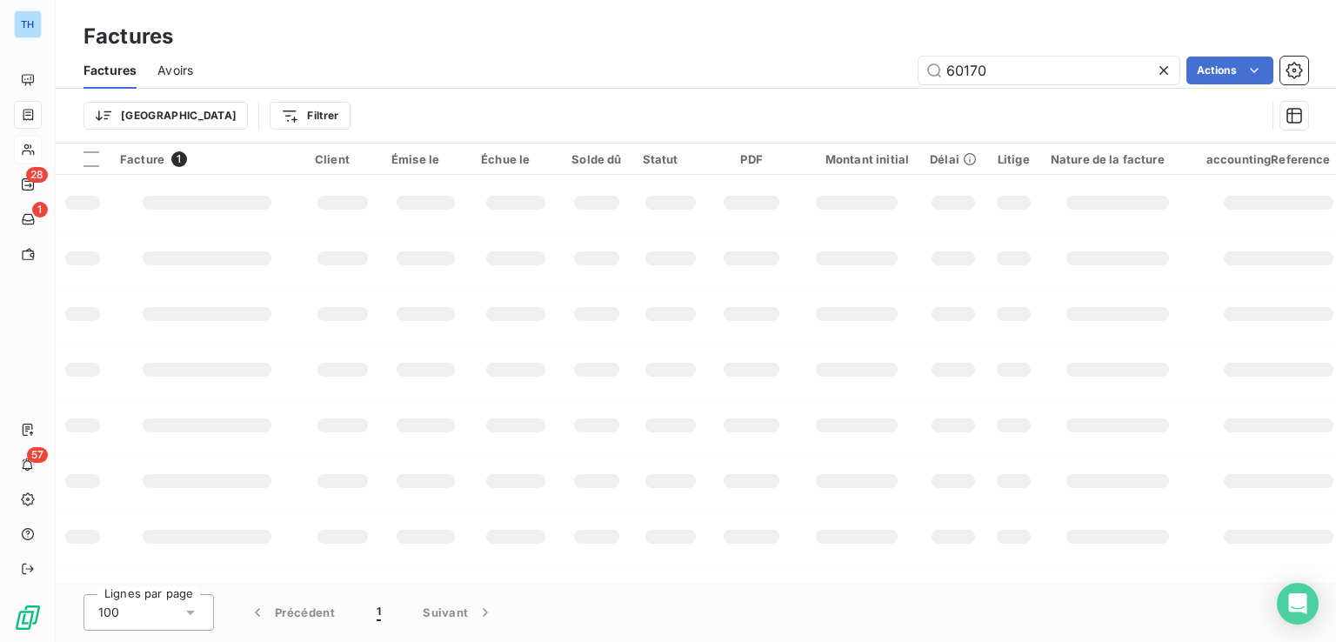
type input "60170"
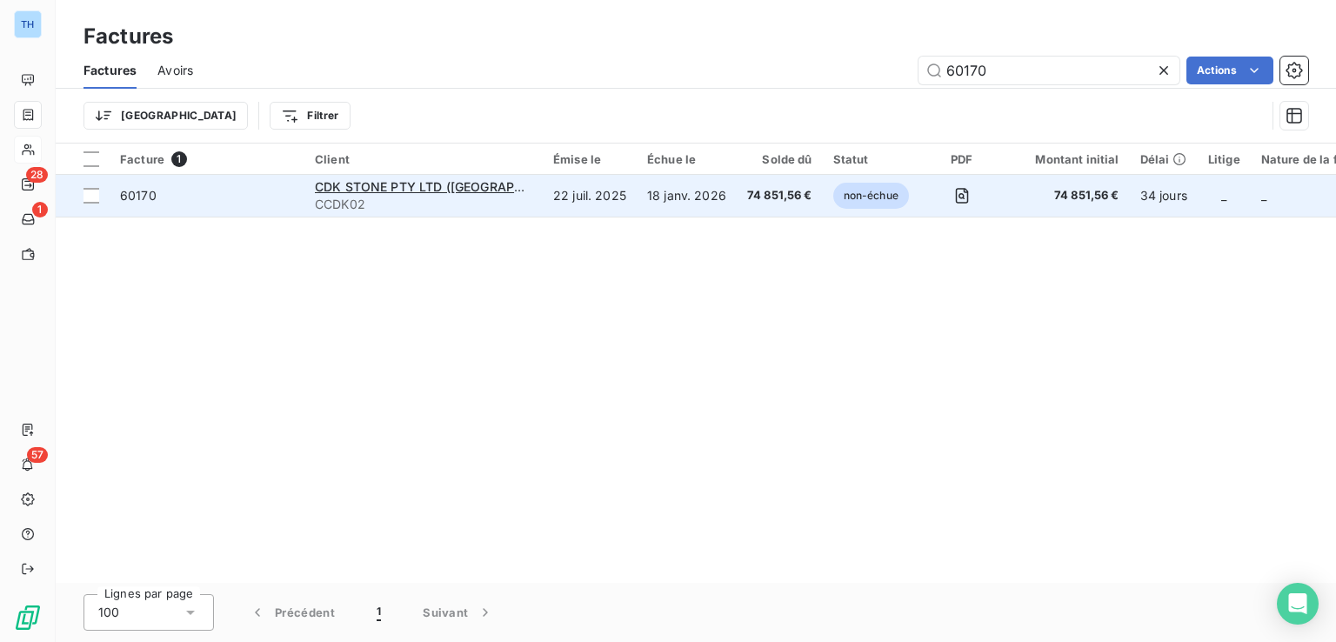
click at [737, 204] on td "74 851,56 €" at bounding box center [780, 196] width 86 height 42
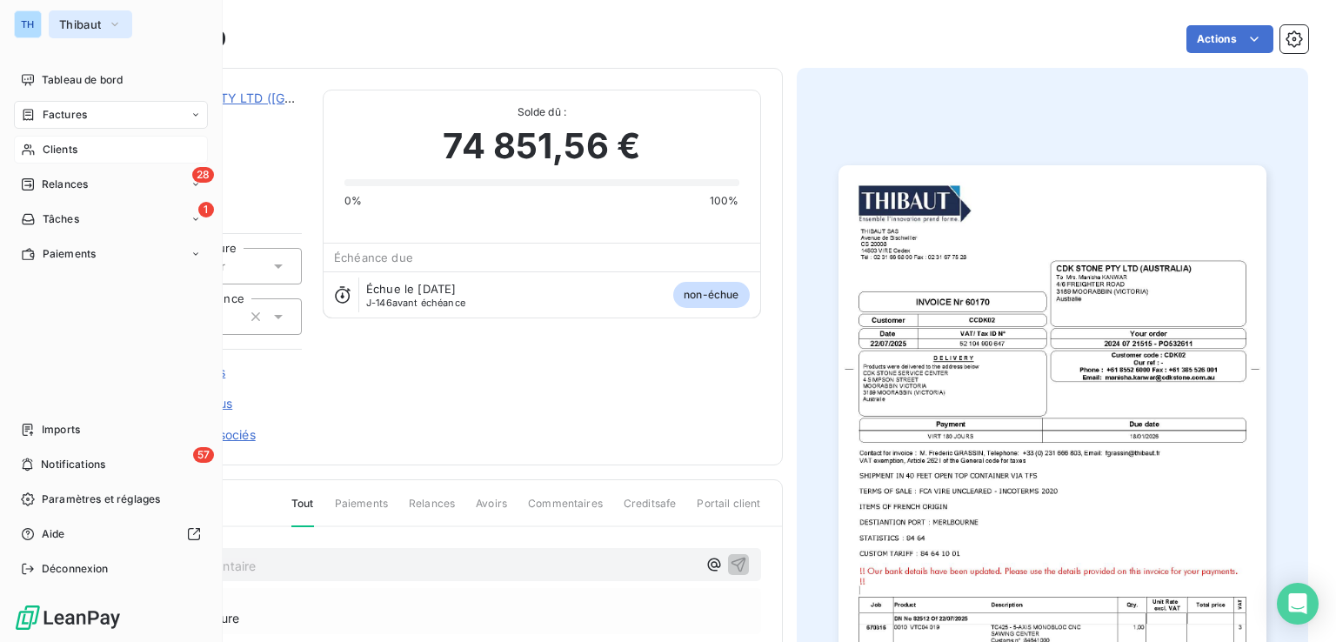
click at [66, 22] on span "Thibaut" at bounding box center [80, 24] width 42 height 14
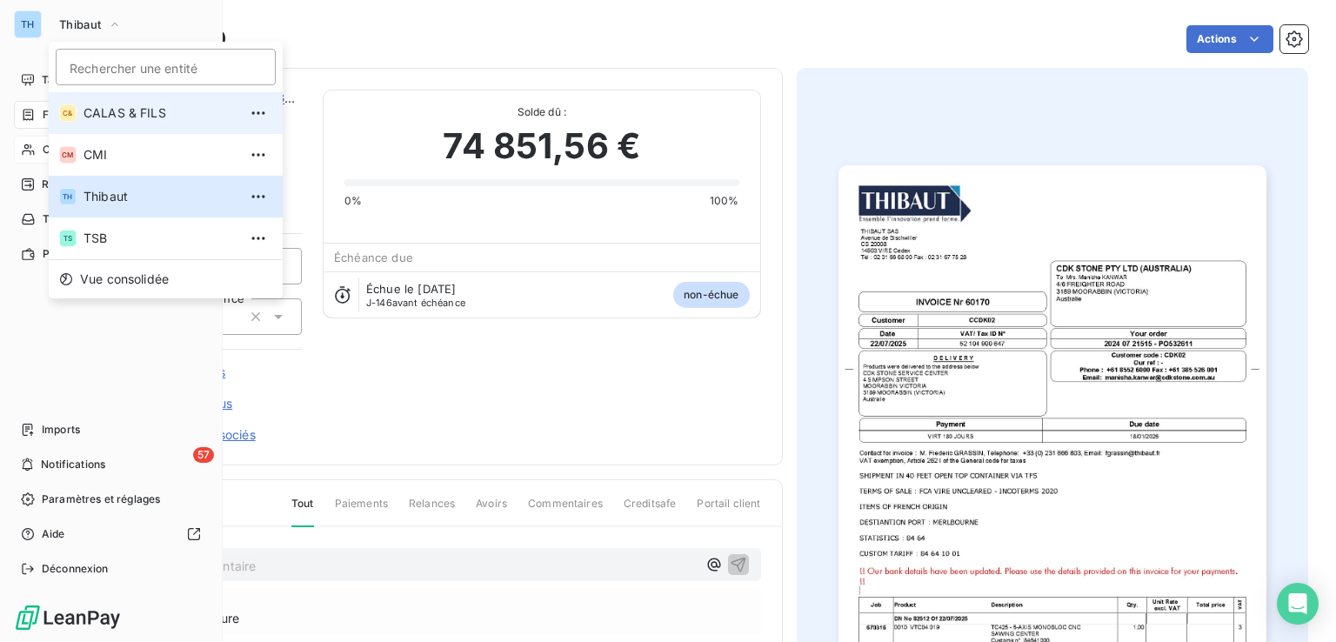
click at [105, 104] on span "CALAS & FILS" at bounding box center [161, 112] width 154 height 17
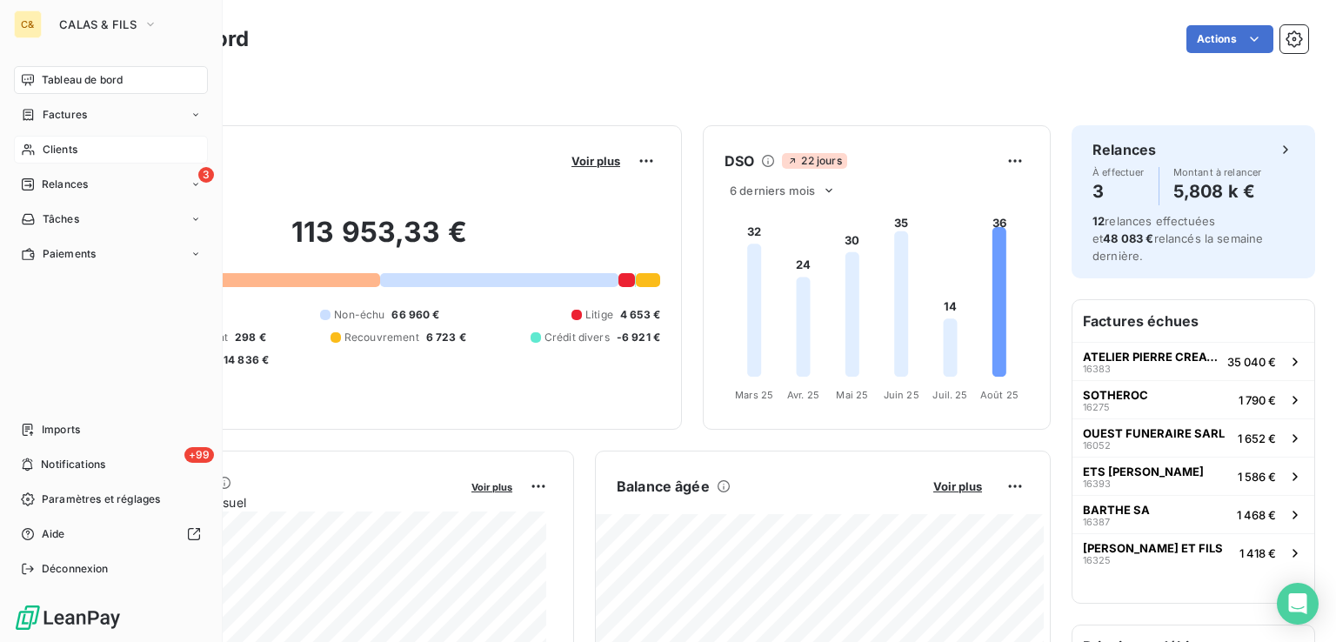
click at [63, 147] on span "Clients" at bounding box center [60, 150] width 35 height 16
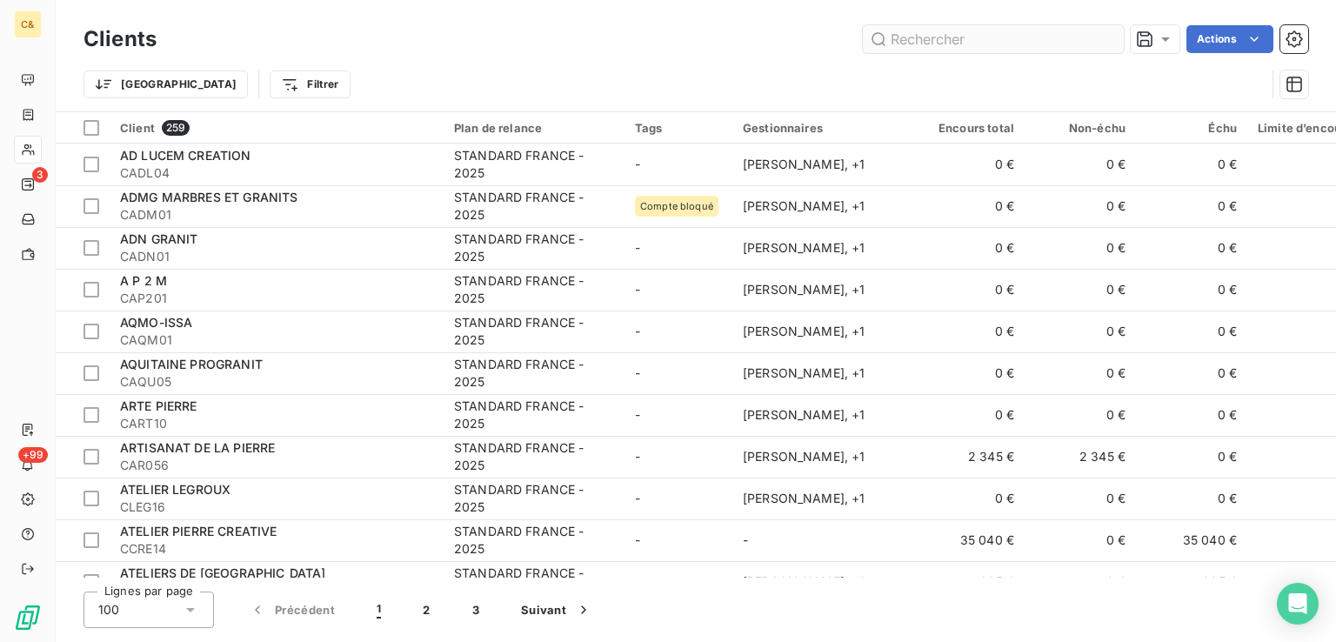
click at [971, 31] on input "text" at bounding box center [993, 39] width 261 height 28
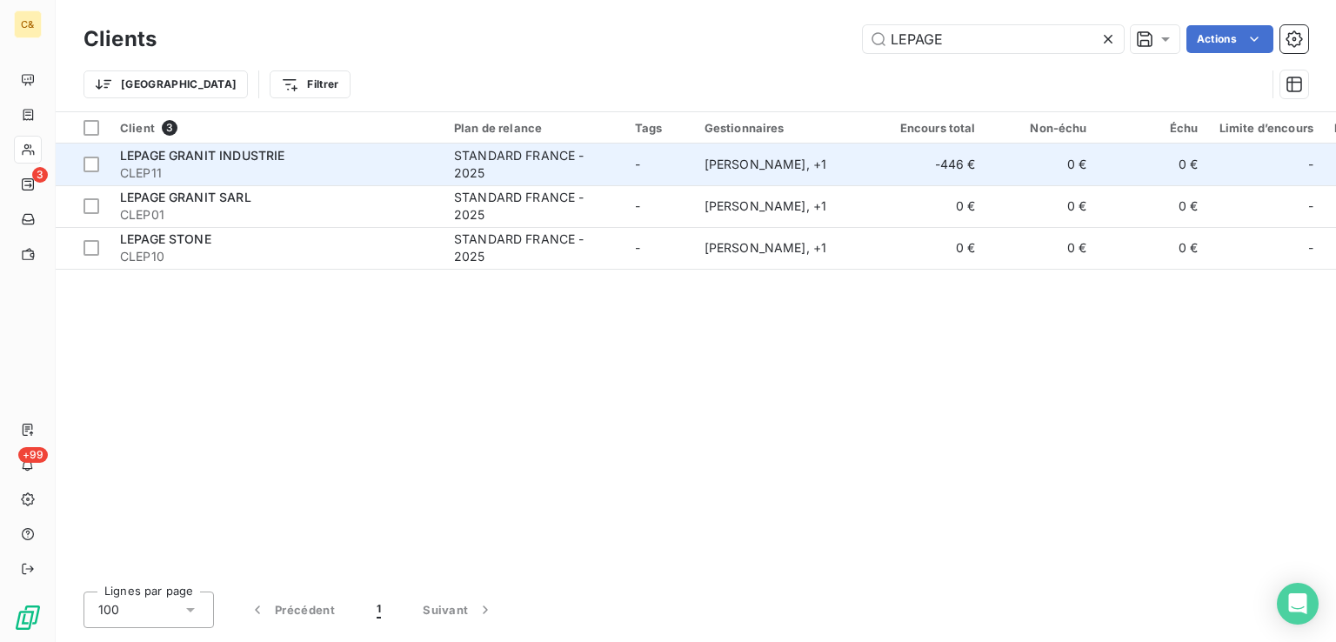
type input "LEPAGE"
click at [270, 178] on span "CLEP11" at bounding box center [276, 172] width 313 height 17
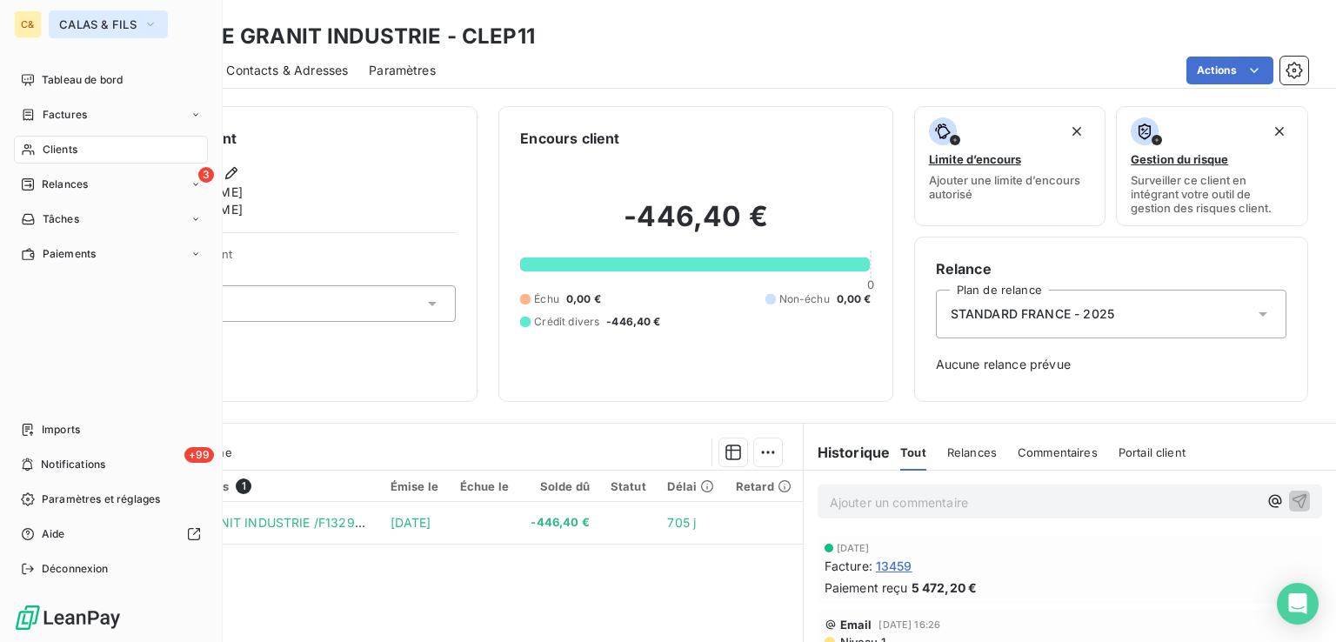
click at [80, 27] on span "CALAS & FILS" at bounding box center [97, 24] width 77 height 14
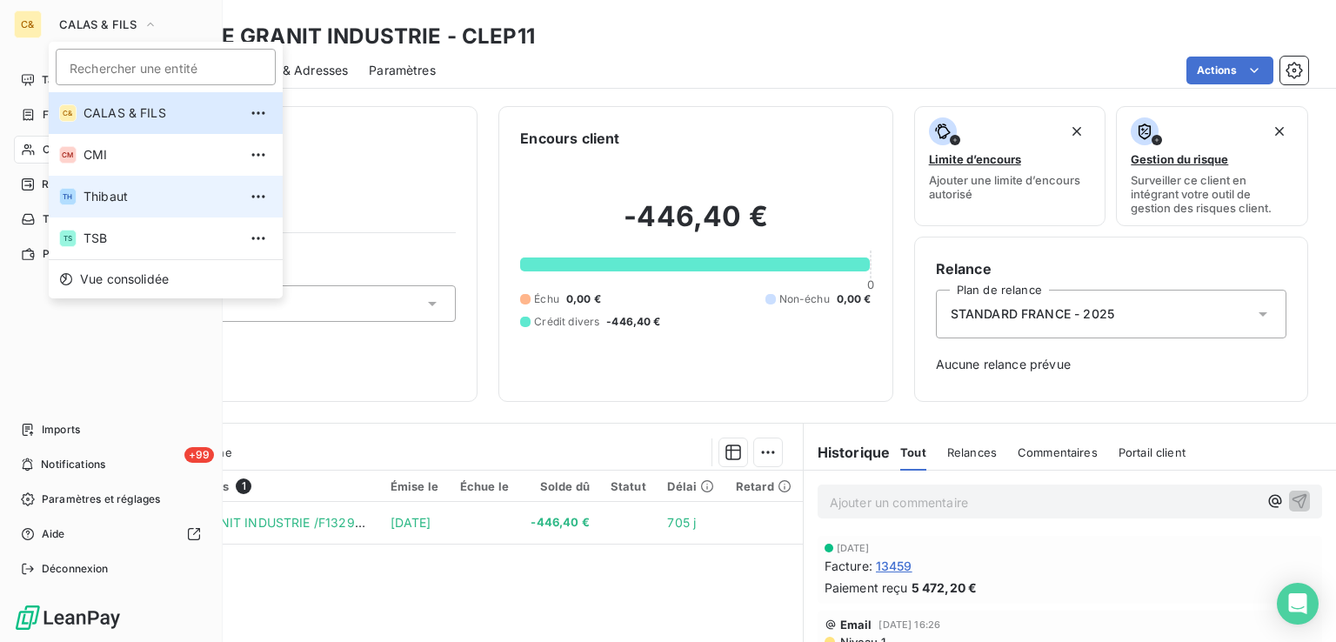
click at [118, 204] on span "Thibaut" at bounding box center [161, 196] width 154 height 17
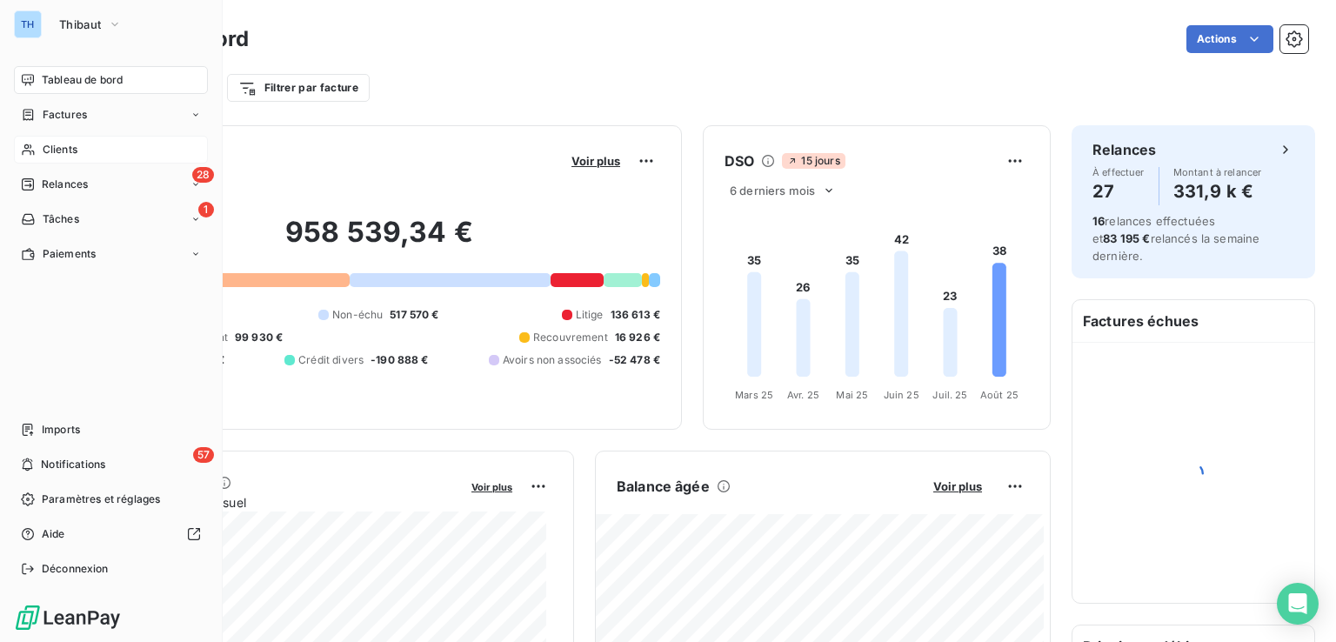
click at [59, 147] on span "Clients" at bounding box center [60, 150] width 35 height 16
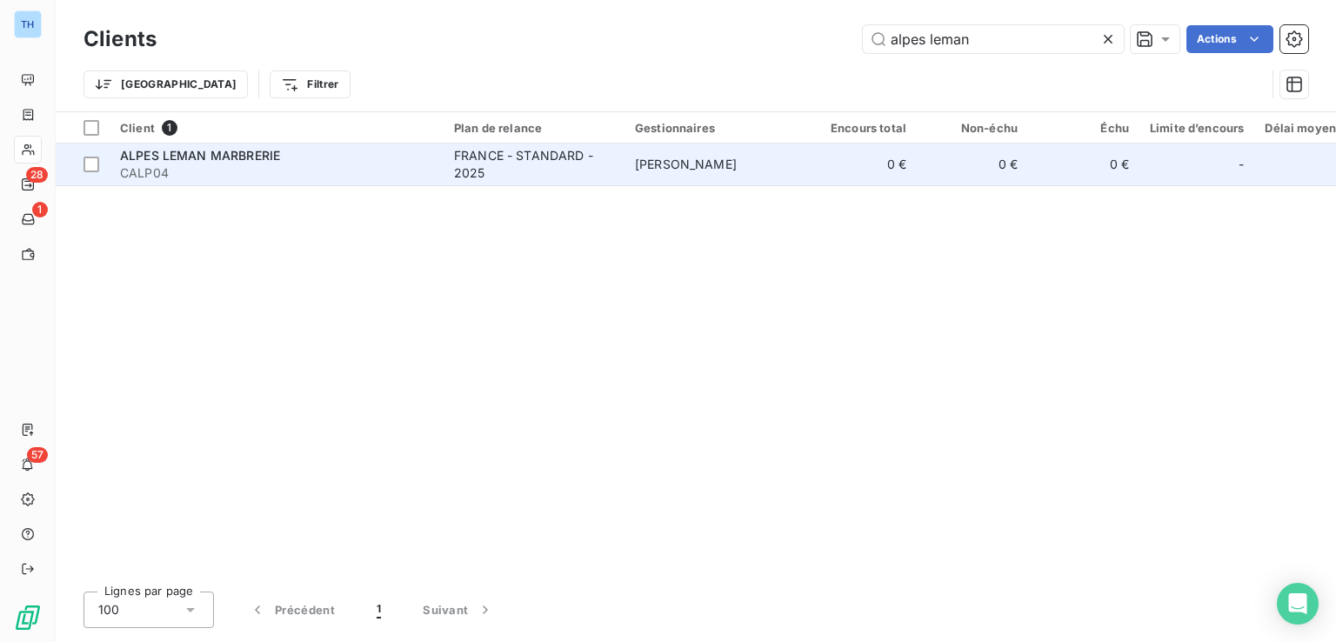
type input "alpes leman"
click at [324, 180] on span "CALP04" at bounding box center [276, 172] width 313 height 17
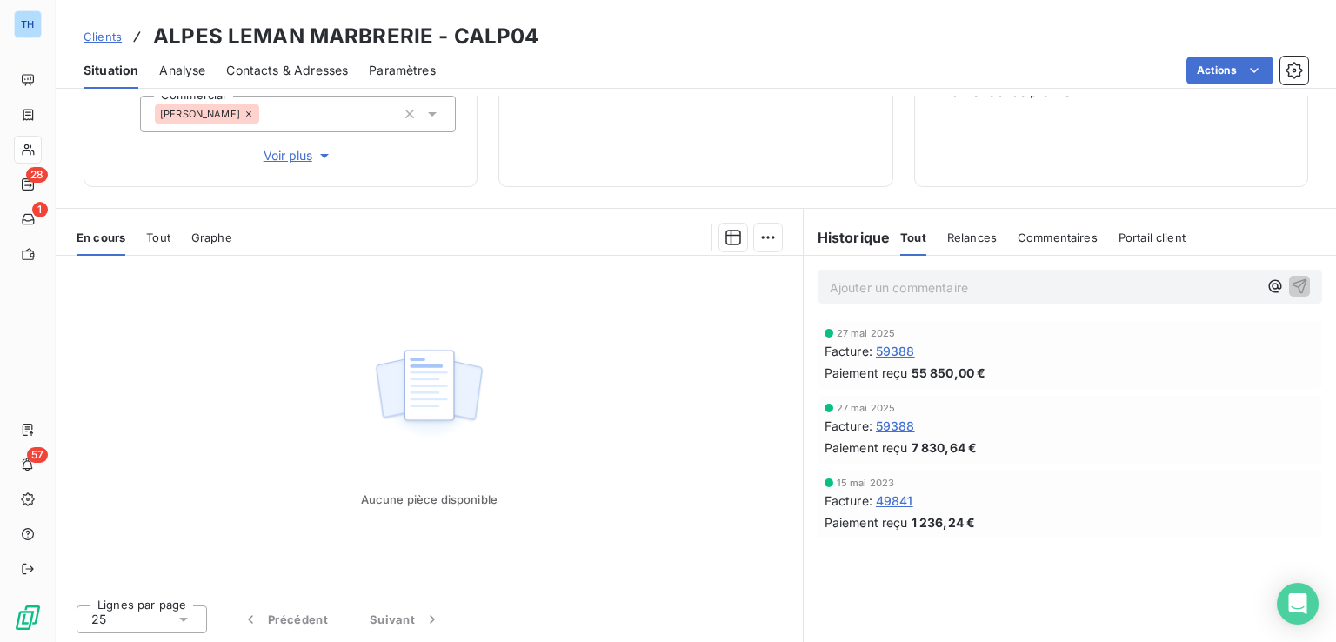
scroll to position [13, 0]
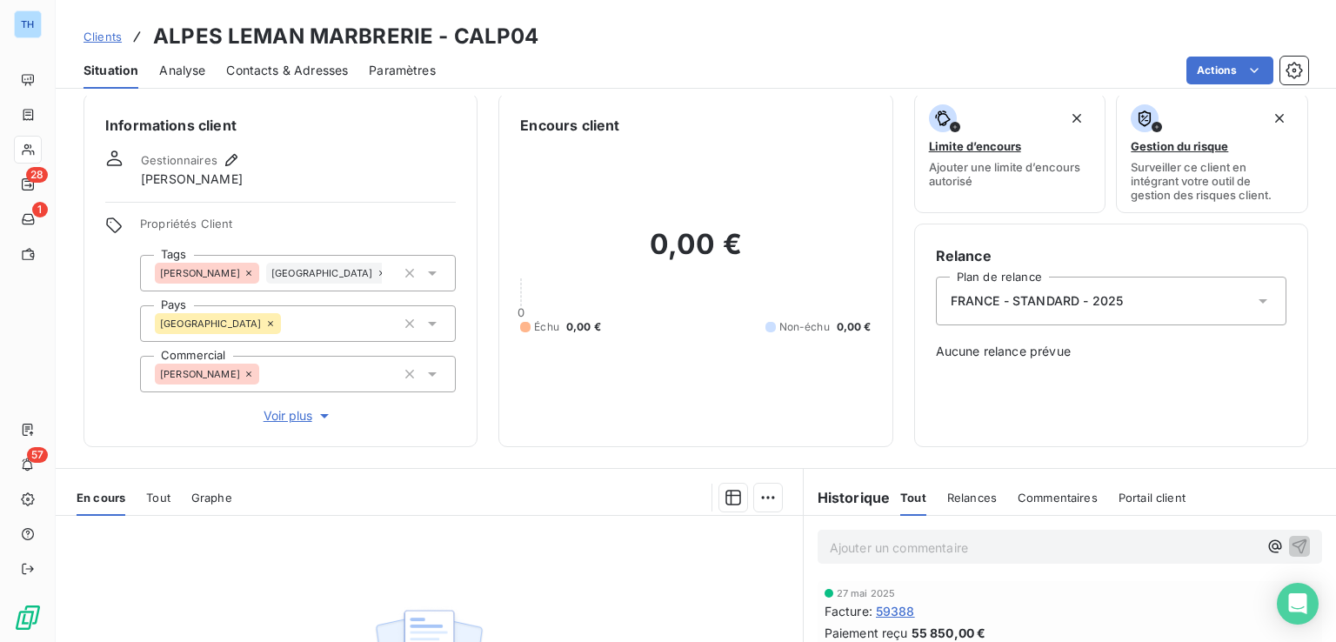
click at [108, 39] on span "Clients" at bounding box center [103, 37] width 38 height 14
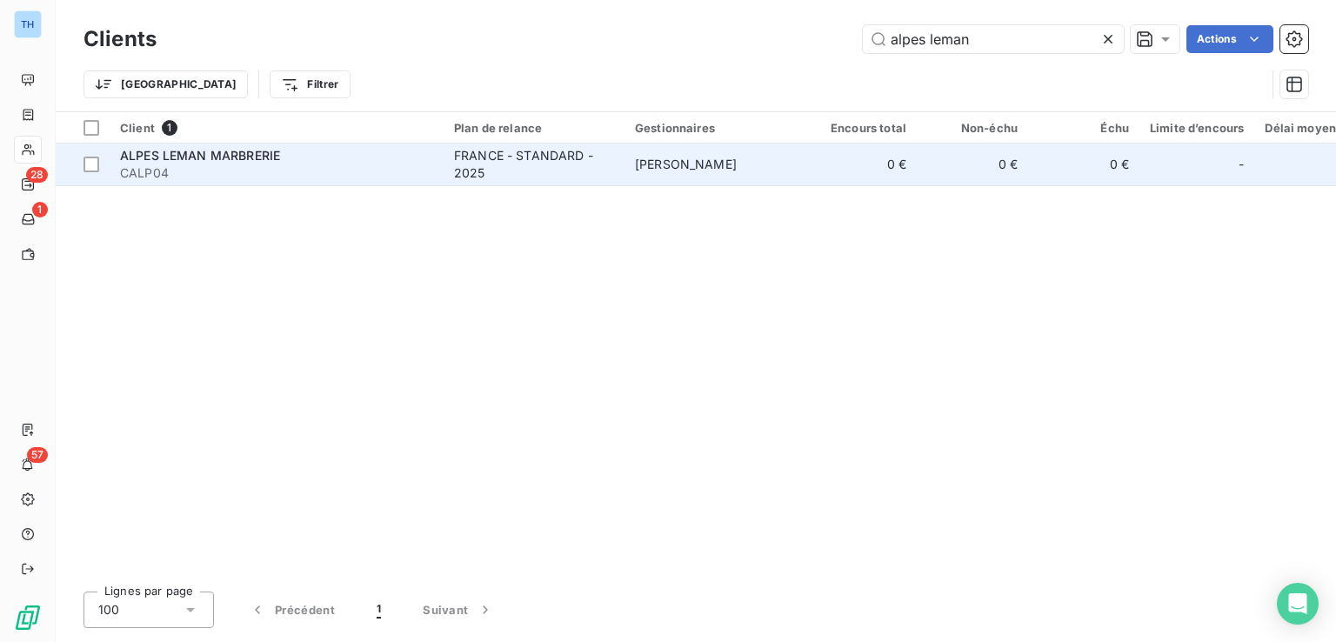
click at [203, 156] on span "ALPES LEMAN MARBRERIE" at bounding box center [200, 155] width 160 height 15
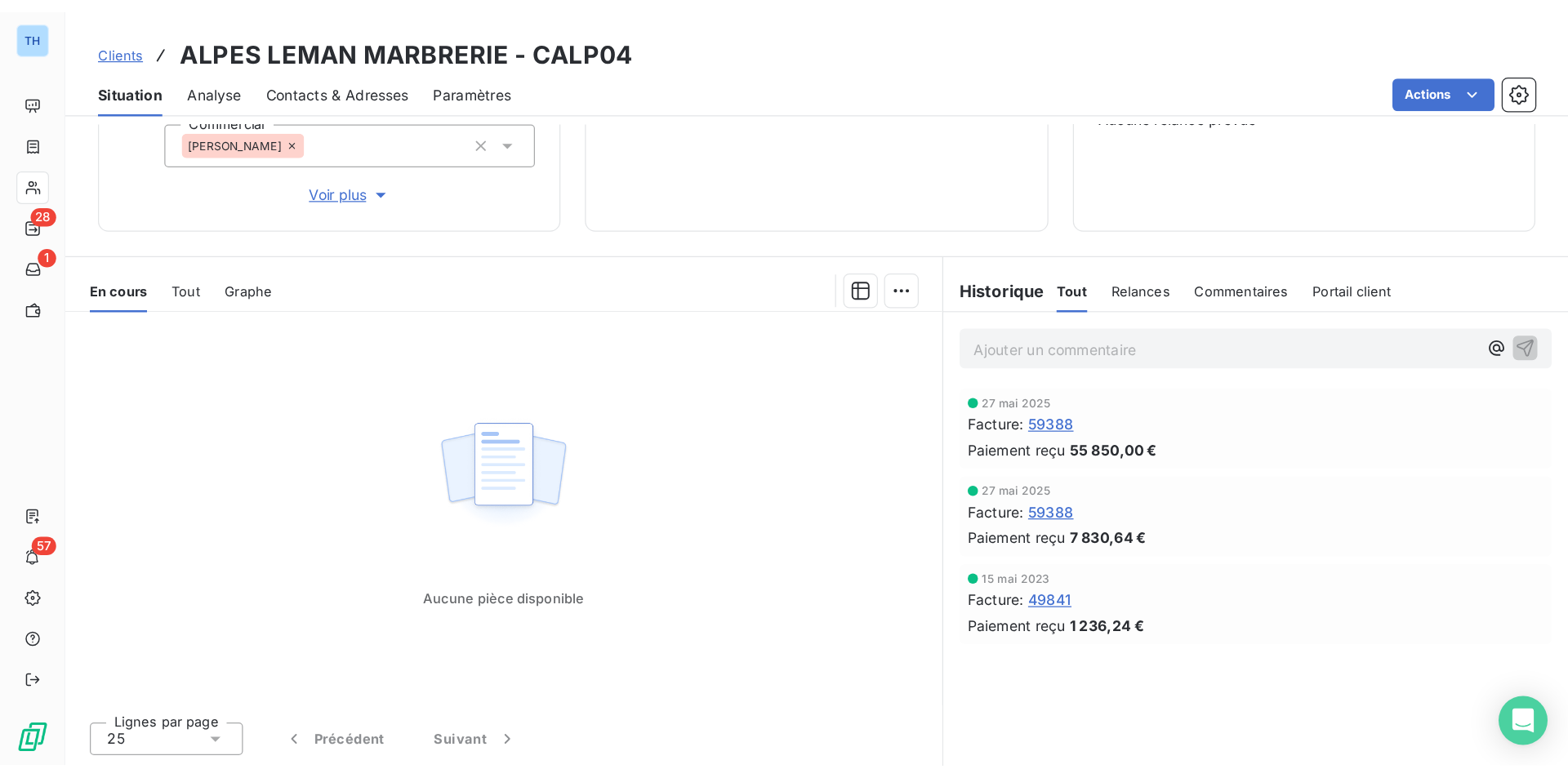
scroll to position [12, 0]
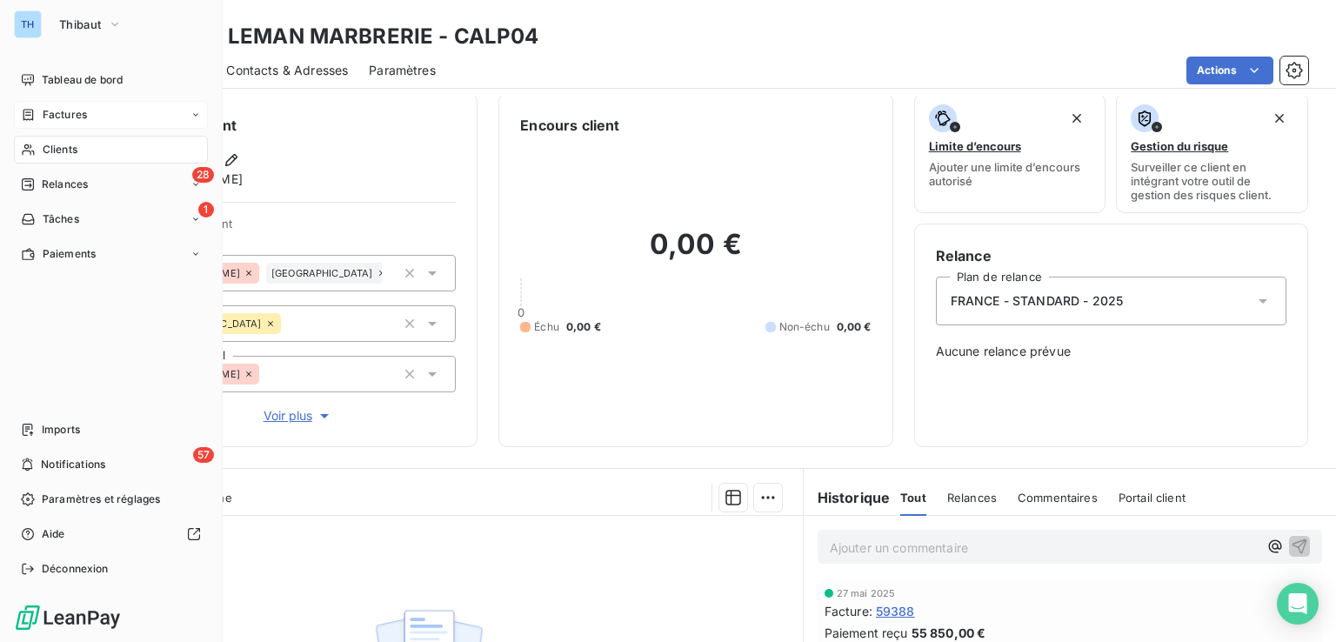
click at [69, 112] on span "Factures" at bounding box center [65, 115] width 44 height 16
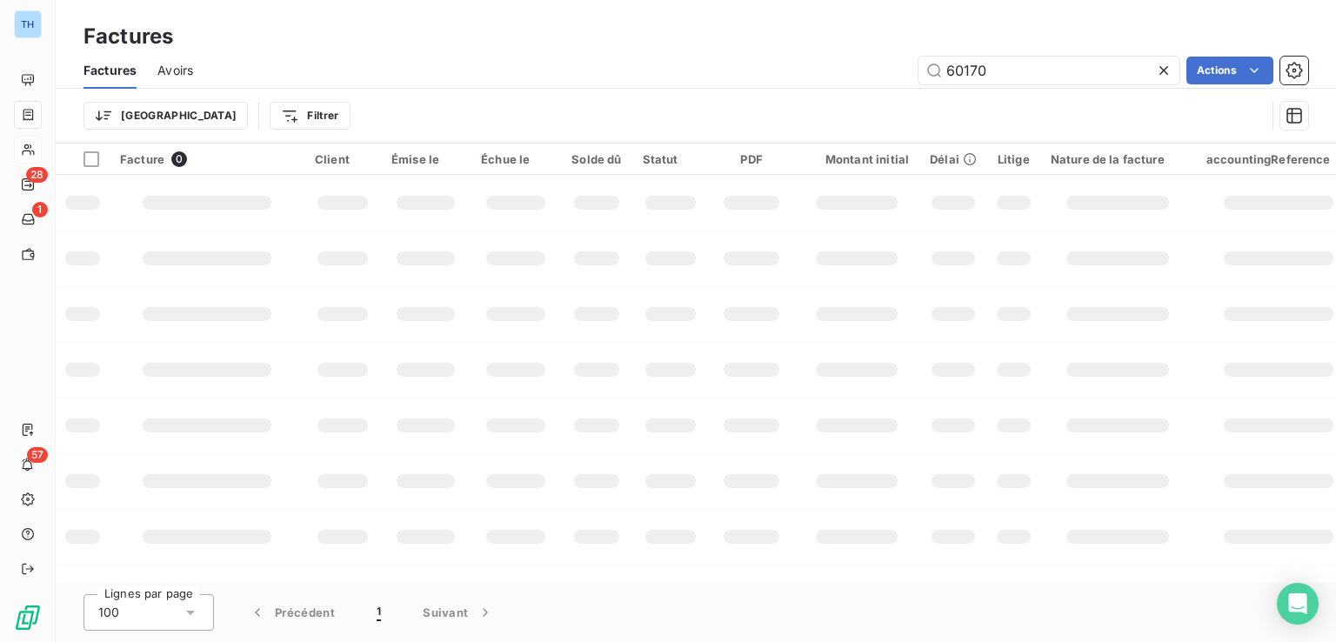
drag, startPoint x: 997, startPoint y: 70, endPoint x: 873, endPoint y: 54, distance: 124.5
click at [873, 54] on div "Factures Avoirs 60170 Actions" at bounding box center [696, 70] width 1281 height 37
type input "60454"
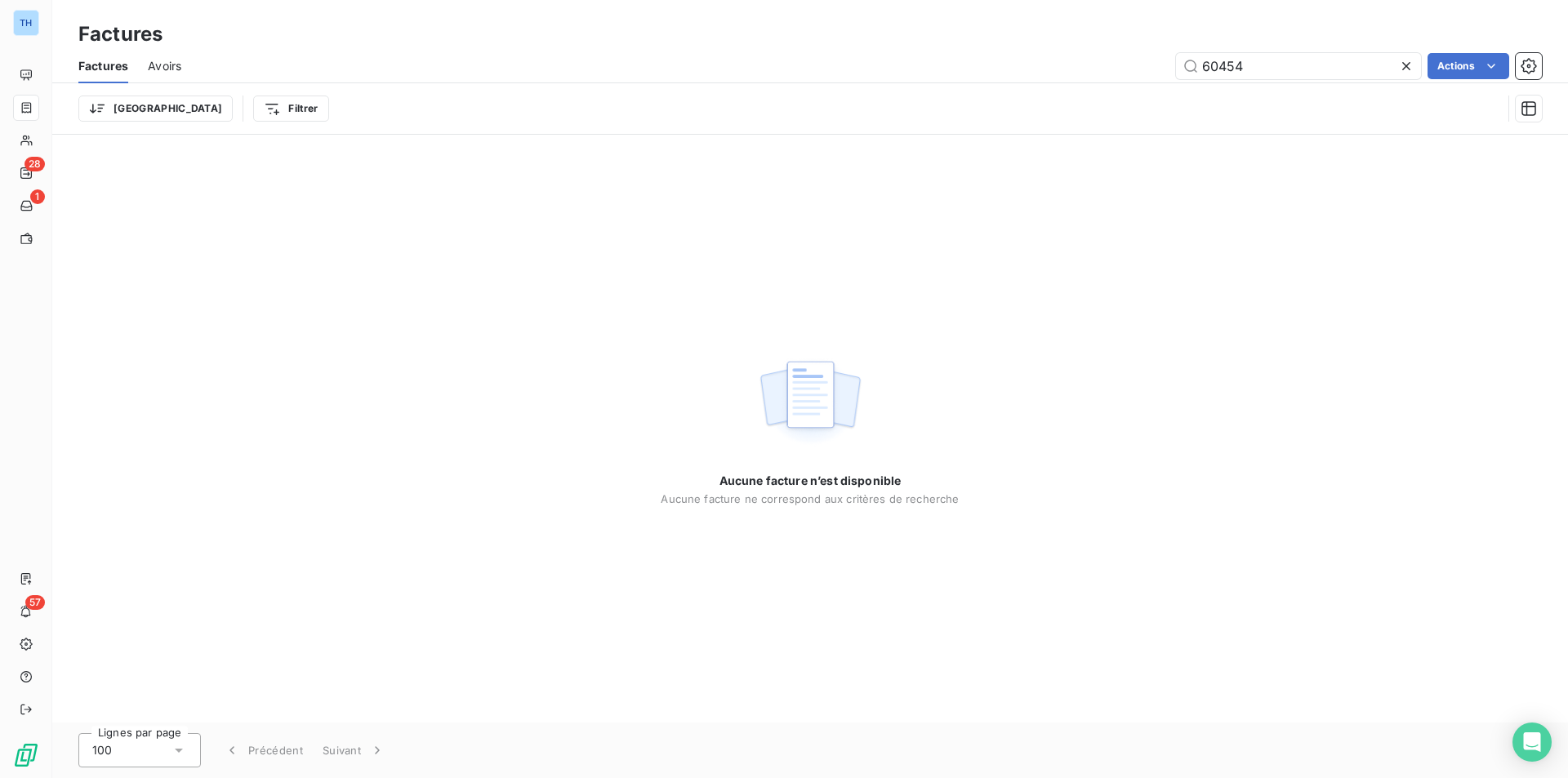
click at [161, 69] on span "Avoirs" at bounding box center [164, 66] width 34 height 16
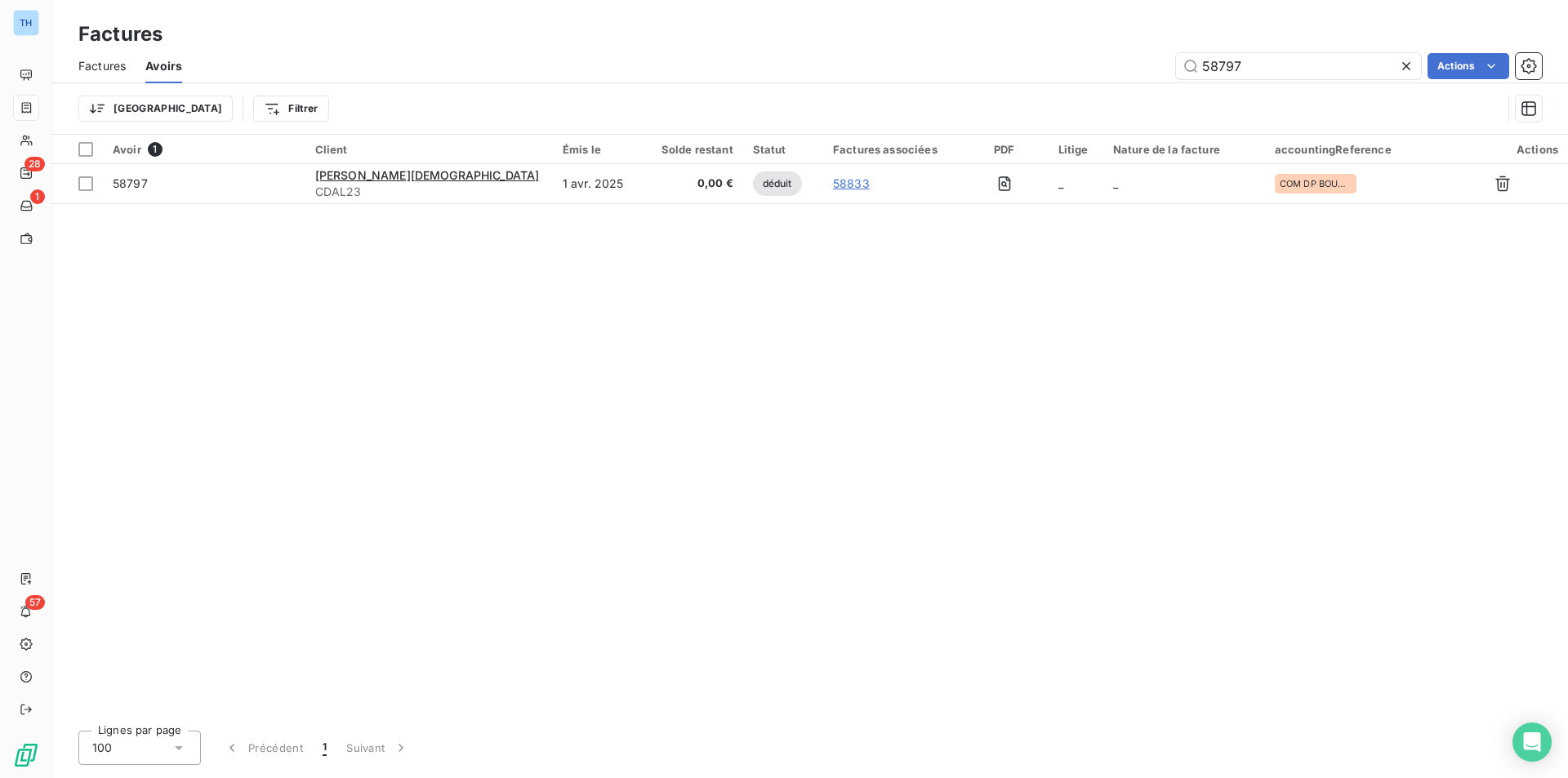
click at [105, 69] on span "Factures" at bounding box center [102, 66] width 47 height 16
